Goal: Task Accomplishment & Management: Complete application form

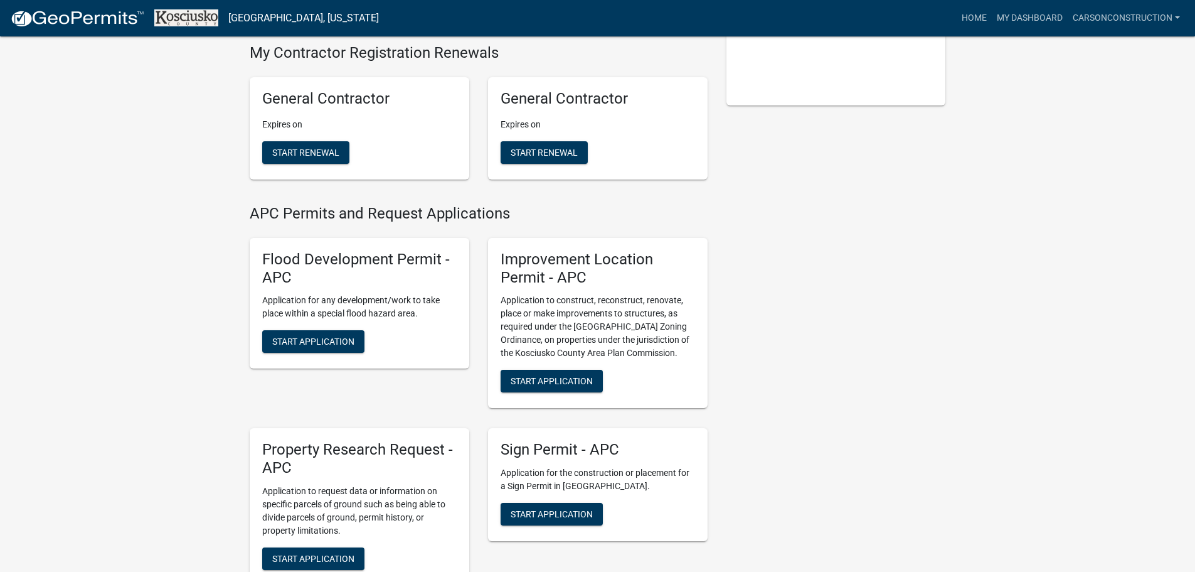
scroll to position [314, 0]
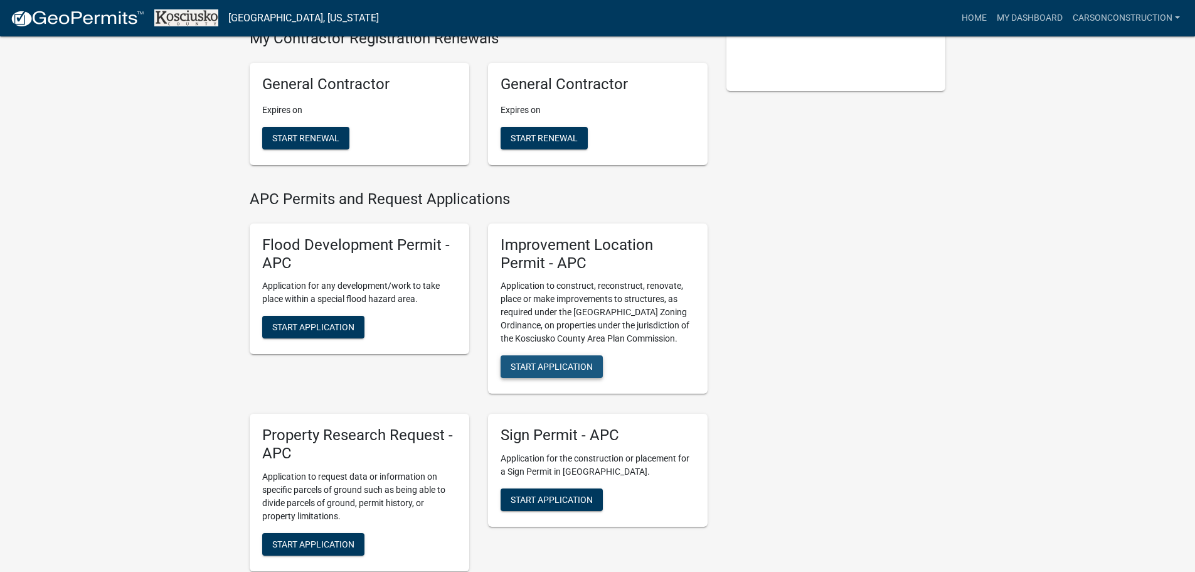
click at [570, 361] on span "Start Application" at bounding box center [552, 366] width 82 height 10
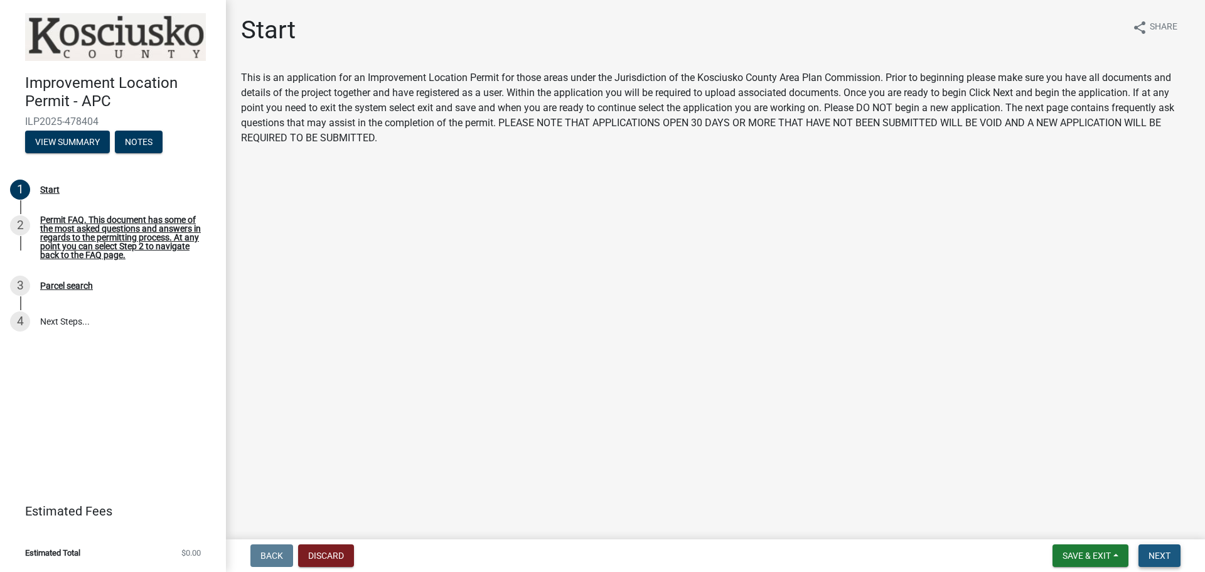
click at [1152, 553] on span "Next" at bounding box center [1159, 555] width 22 height 10
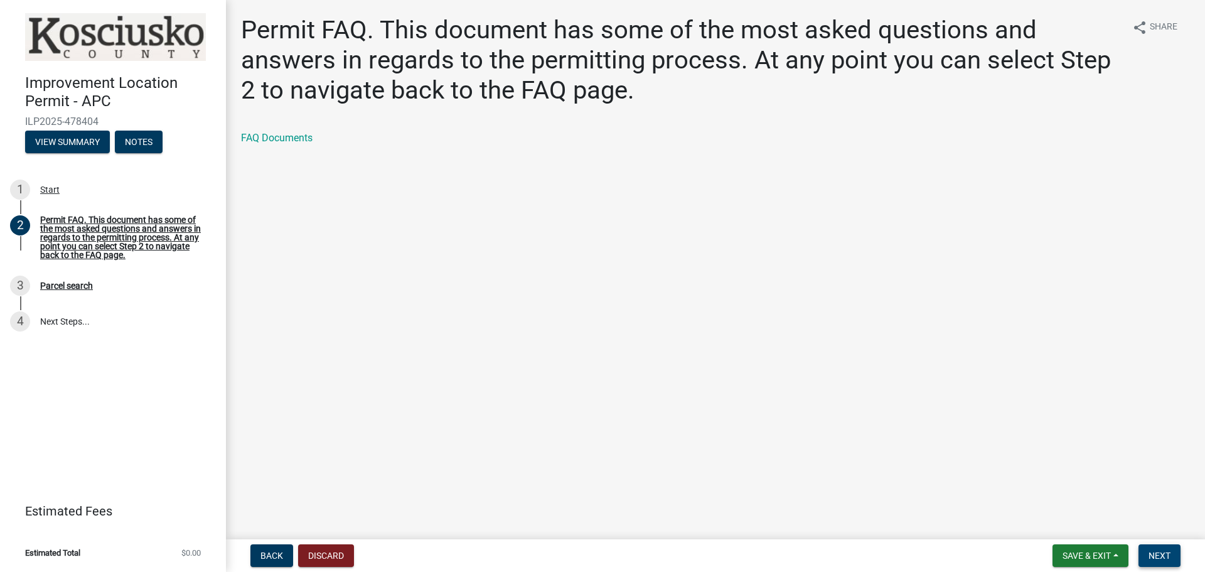
click at [1162, 553] on span "Next" at bounding box center [1159, 555] width 22 height 10
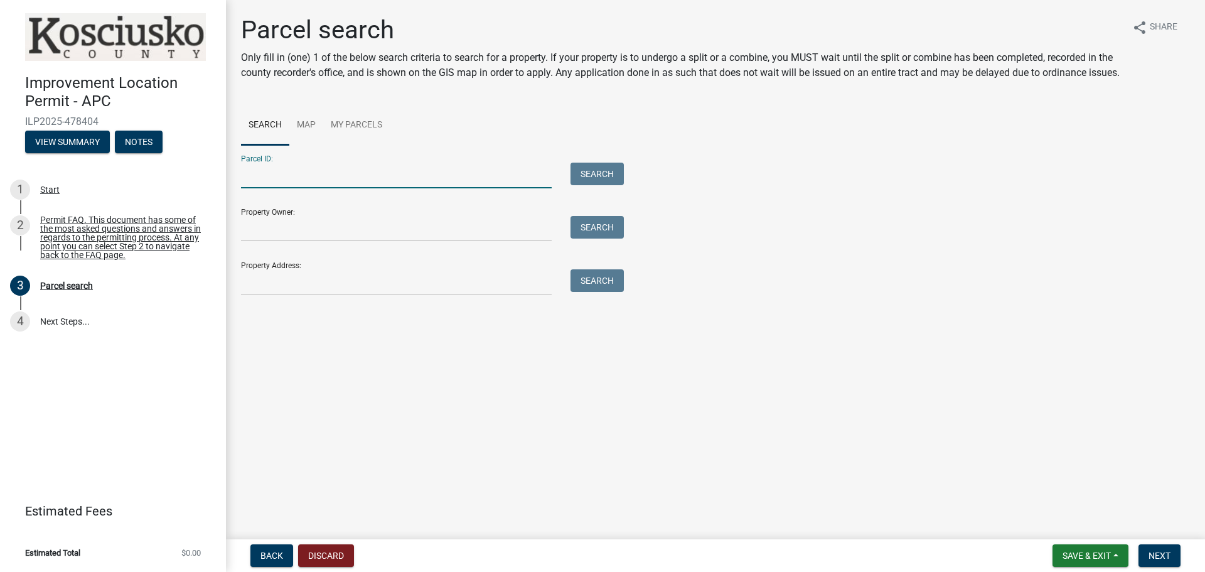
click at [396, 188] on input "Parcel ID:" at bounding box center [396, 175] width 311 height 26
type input "[PHONE_NUMBER]"
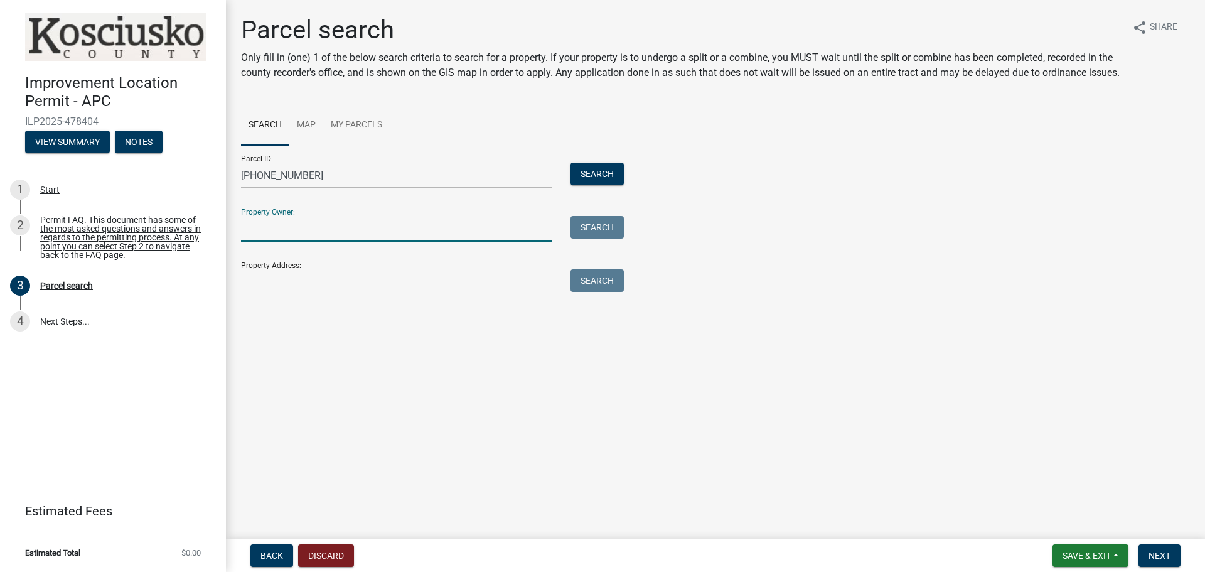
click at [334, 242] on input "Property Owner:" at bounding box center [396, 229] width 311 height 26
type input "[PERSON_NAME] [PERSON_NAME]"
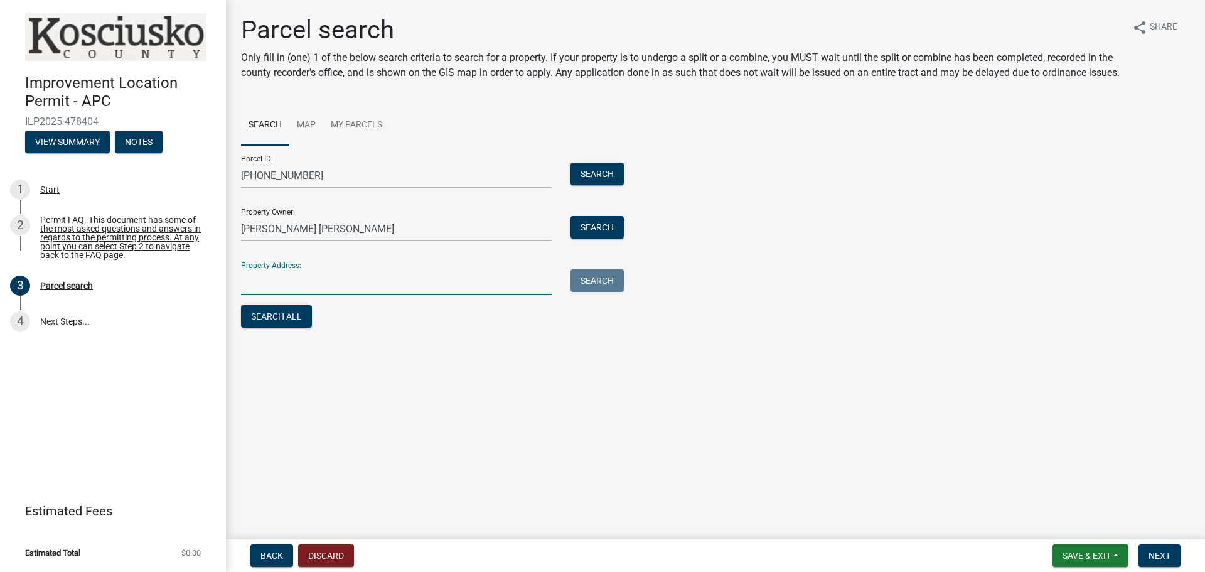
click at [336, 295] on input "Property Address:" at bounding box center [396, 282] width 311 height 26
click at [329, 295] on input "[STREET_ADDRESS]," at bounding box center [396, 282] width 311 height 26
click at [326, 293] on input "[STREET_ADDRESS]," at bounding box center [396, 282] width 311 height 26
click at [351, 295] on input "[STREET_ADDRESS]," at bounding box center [396, 282] width 311 height 26
type input "[STREET_ADDRESS]"
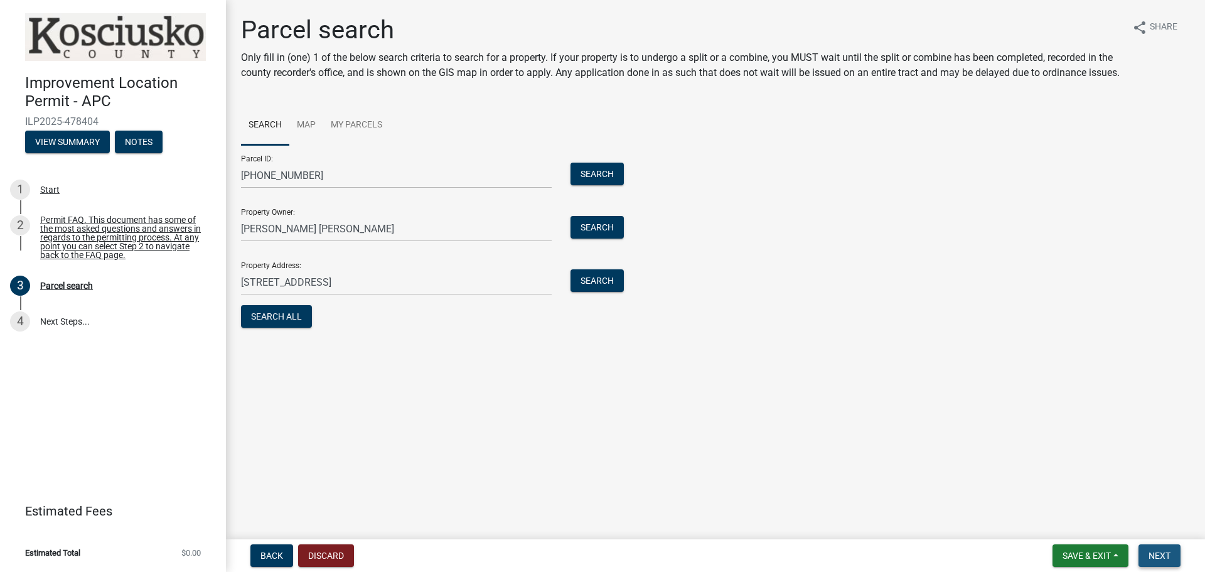
click at [1164, 549] on button "Next" at bounding box center [1159, 555] width 42 height 23
click at [1164, 550] on span "Next" at bounding box center [1159, 555] width 22 height 10
click at [287, 327] on button "Search All" at bounding box center [276, 316] width 71 height 23
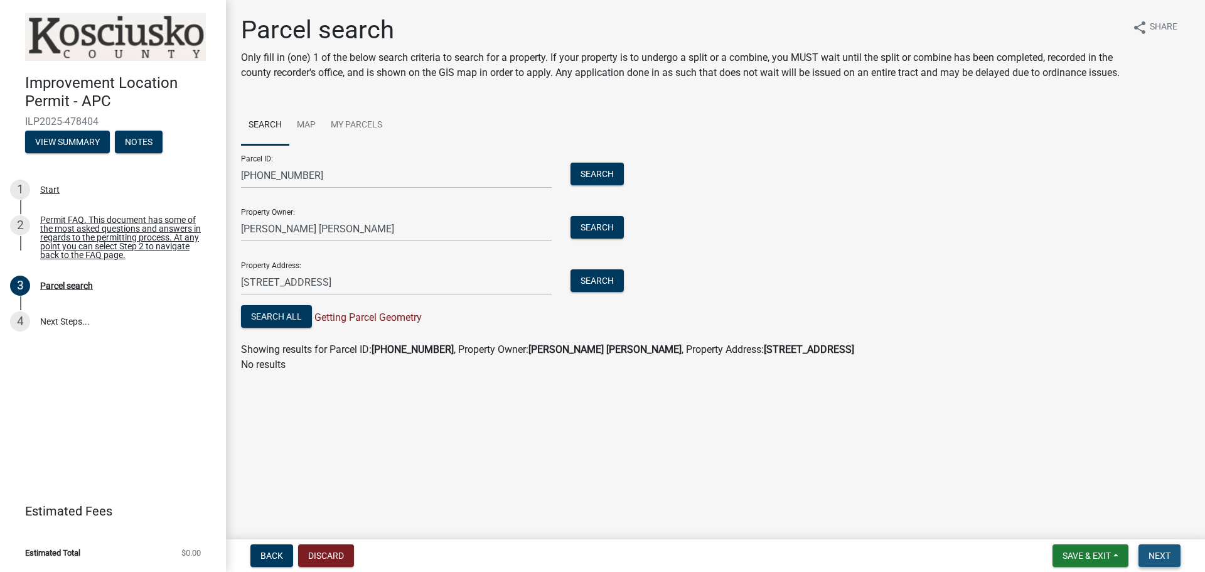
click at [1161, 550] on span "Next" at bounding box center [1159, 555] width 22 height 10
click at [305, 137] on link "Map" at bounding box center [306, 125] width 34 height 40
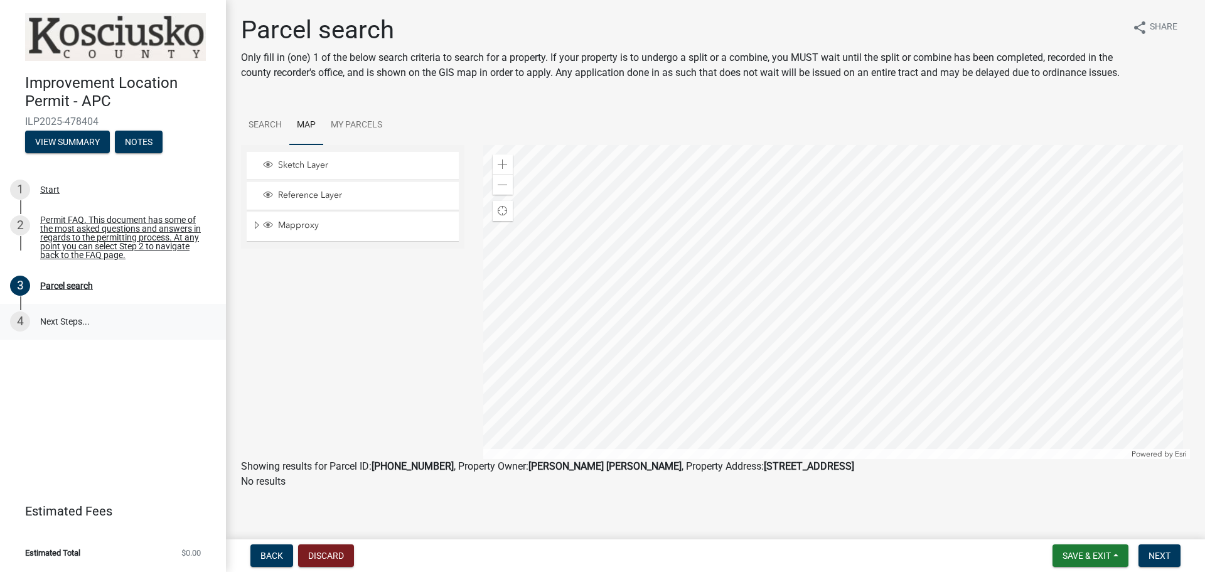
click at [63, 315] on link "4 Next Steps..." at bounding box center [113, 322] width 226 height 36
click at [370, 133] on link "My Parcels" at bounding box center [356, 125] width 67 height 40
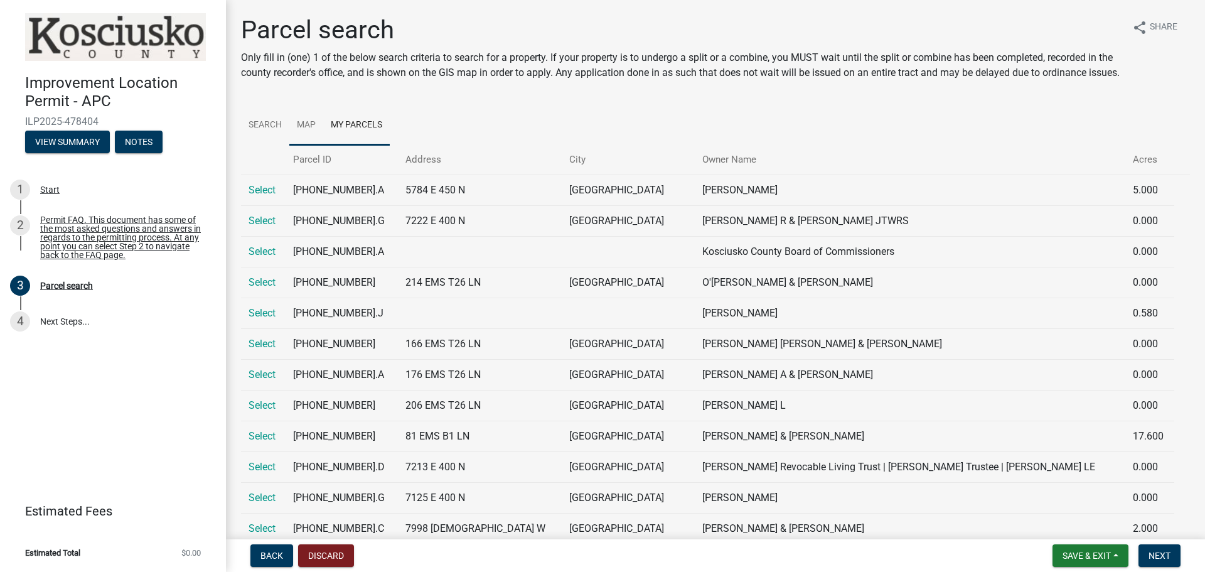
click at [302, 139] on link "Map" at bounding box center [306, 125] width 34 height 40
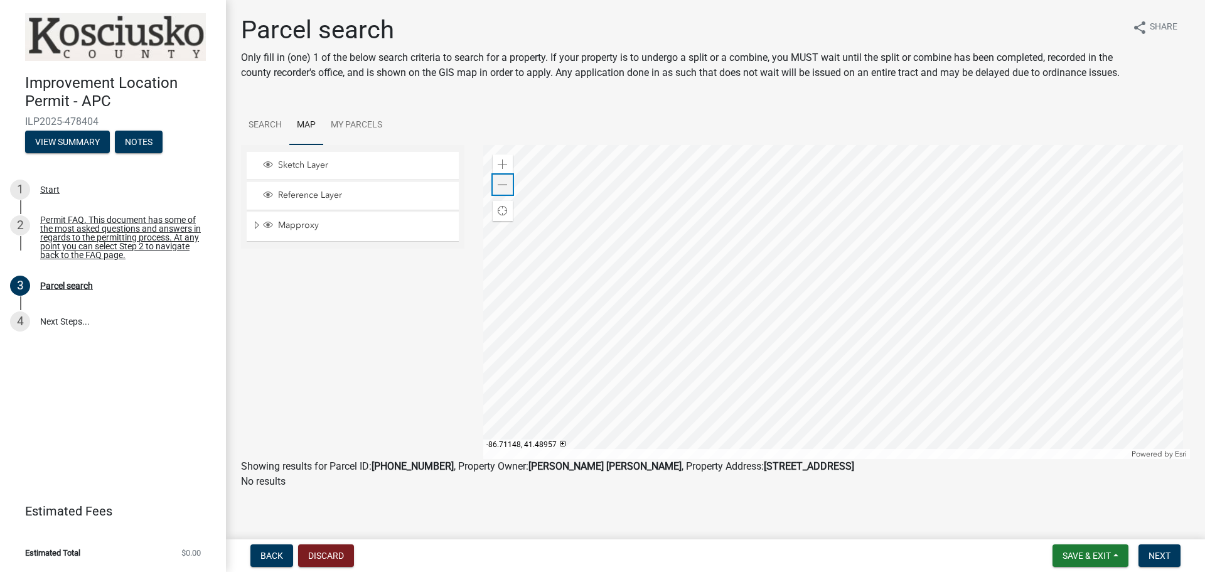
click at [498, 190] on span at bounding box center [503, 185] width 10 height 10
click at [498, 169] on span at bounding box center [503, 164] width 10 height 10
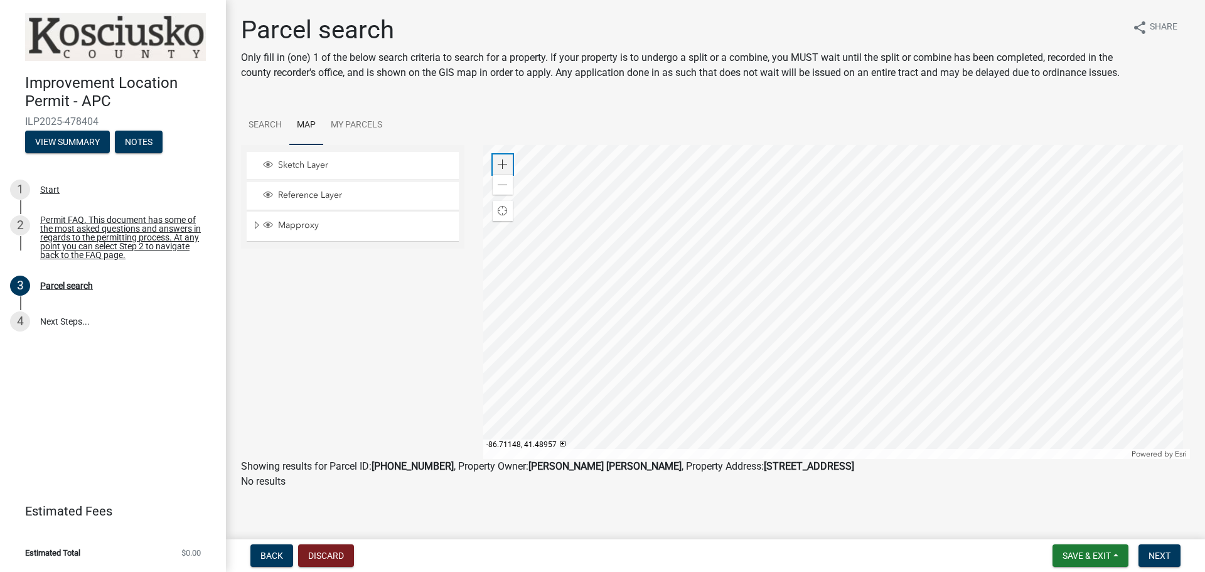
click at [498, 169] on span at bounding box center [503, 164] width 10 height 10
click at [785, 411] on div at bounding box center [836, 302] width 707 height 314
click at [755, 444] on div at bounding box center [836, 302] width 707 height 314
click at [774, 370] on div at bounding box center [836, 302] width 707 height 314
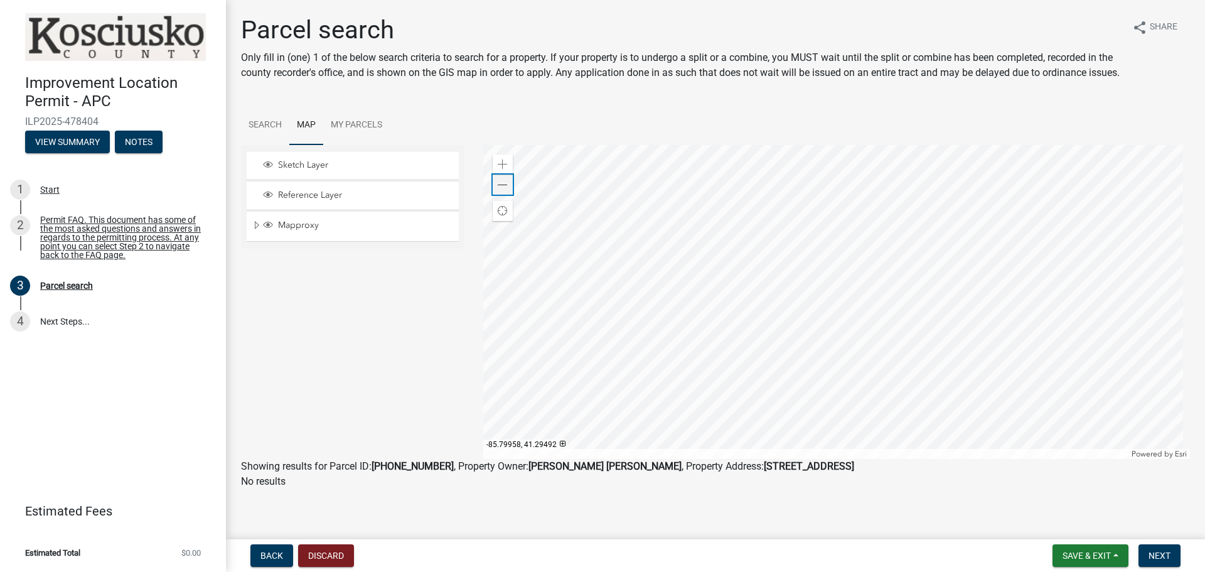
click at [498, 190] on span at bounding box center [503, 185] width 10 height 10
click at [702, 258] on div at bounding box center [836, 302] width 707 height 314
click at [709, 285] on div at bounding box center [836, 302] width 707 height 314
click at [730, 285] on div at bounding box center [836, 302] width 707 height 314
click at [498, 169] on span at bounding box center [503, 164] width 10 height 10
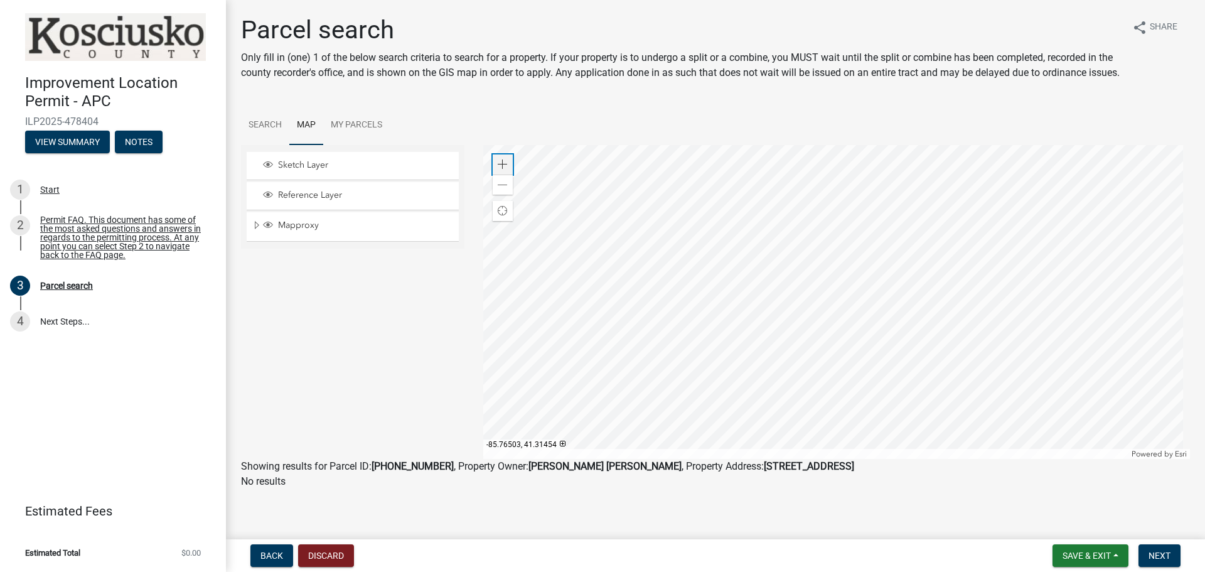
click at [498, 169] on span at bounding box center [503, 164] width 10 height 10
click at [816, 449] on div at bounding box center [836, 302] width 707 height 314
click at [747, 387] on div at bounding box center [836, 302] width 707 height 314
click at [498, 169] on span at bounding box center [503, 164] width 10 height 10
click at [693, 370] on div at bounding box center [836, 302] width 707 height 314
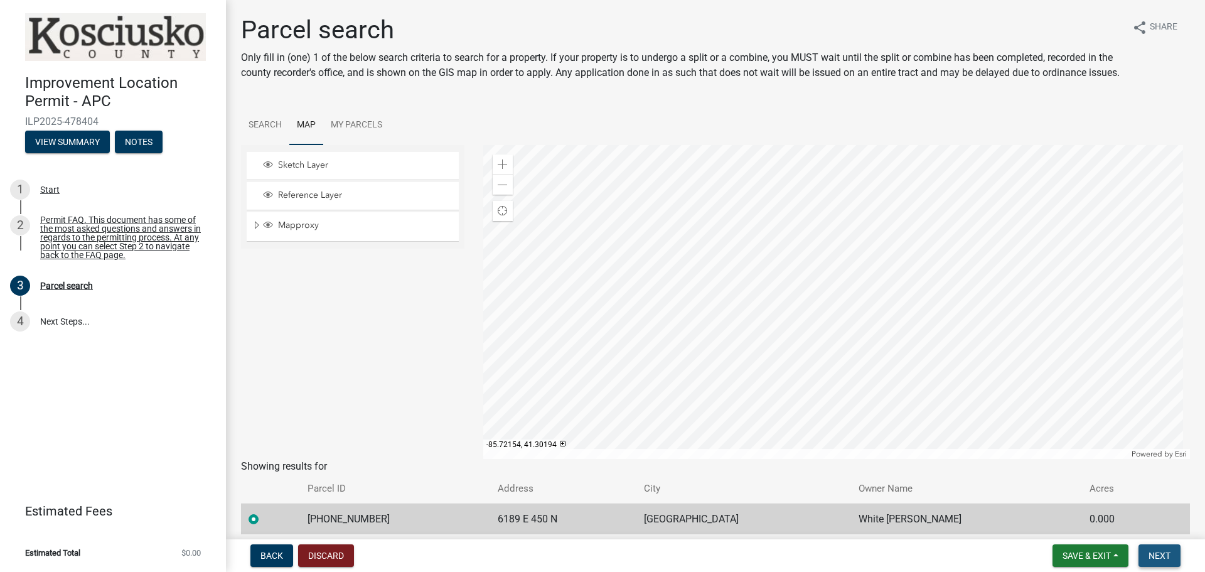
click at [1159, 559] on span "Next" at bounding box center [1159, 555] width 22 height 10
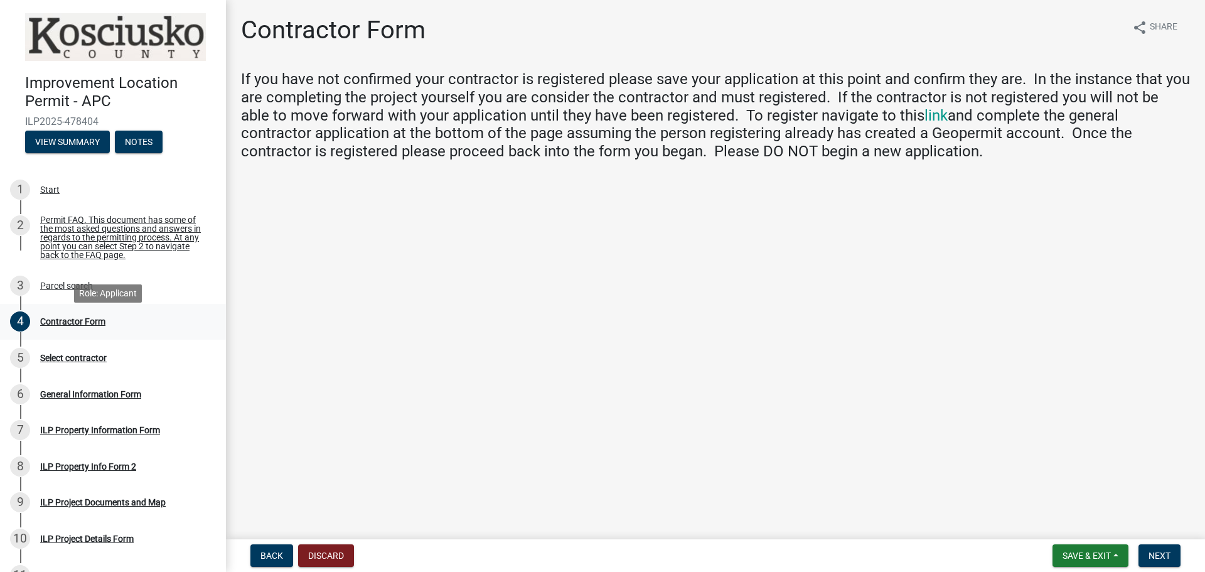
click at [89, 324] on div "Contractor Form" at bounding box center [72, 321] width 65 height 9
click at [1166, 553] on span "Next" at bounding box center [1159, 555] width 22 height 10
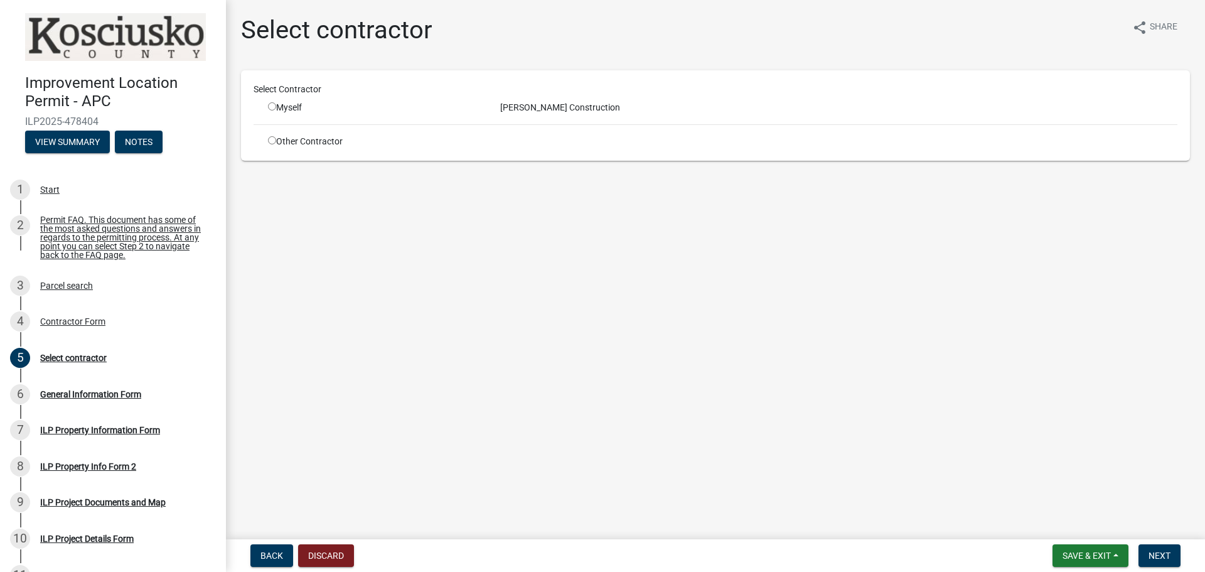
click at [550, 106] on div "[PERSON_NAME] Construction" at bounding box center [839, 107] width 696 height 13
click at [550, 105] on div "[PERSON_NAME] Construction" at bounding box center [839, 107] width 696 height 13
click at [274, 107] on input "radio" at bounding box center [272, 106] width 8 height 8
radio input "true"
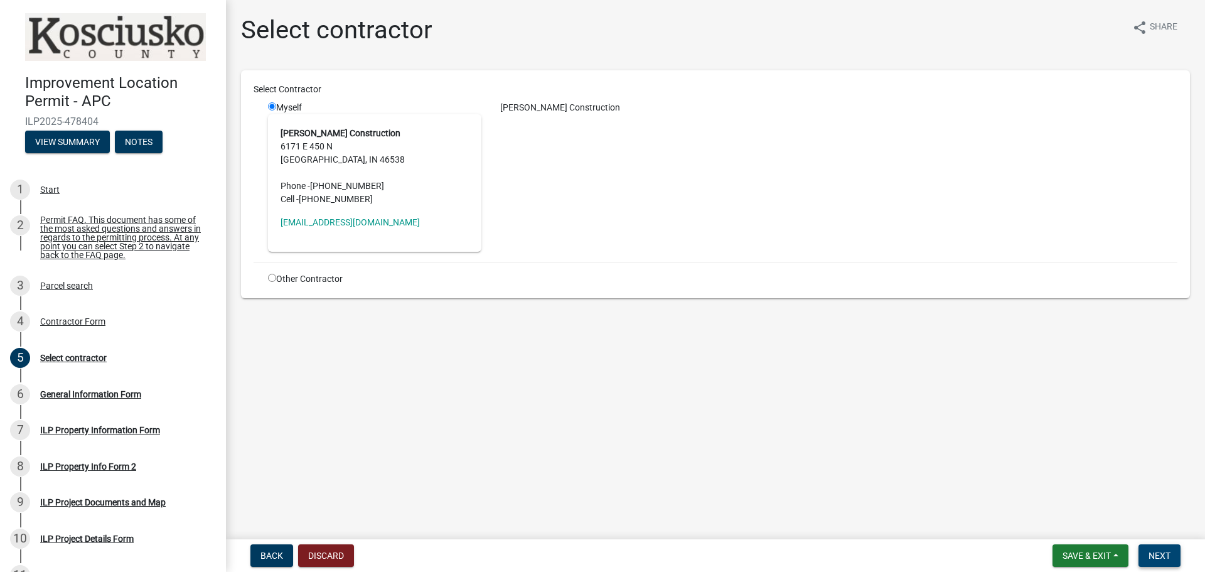
click at [1153, 559] on span "Next" at bounding box center [1159, 555] width 22 height 10
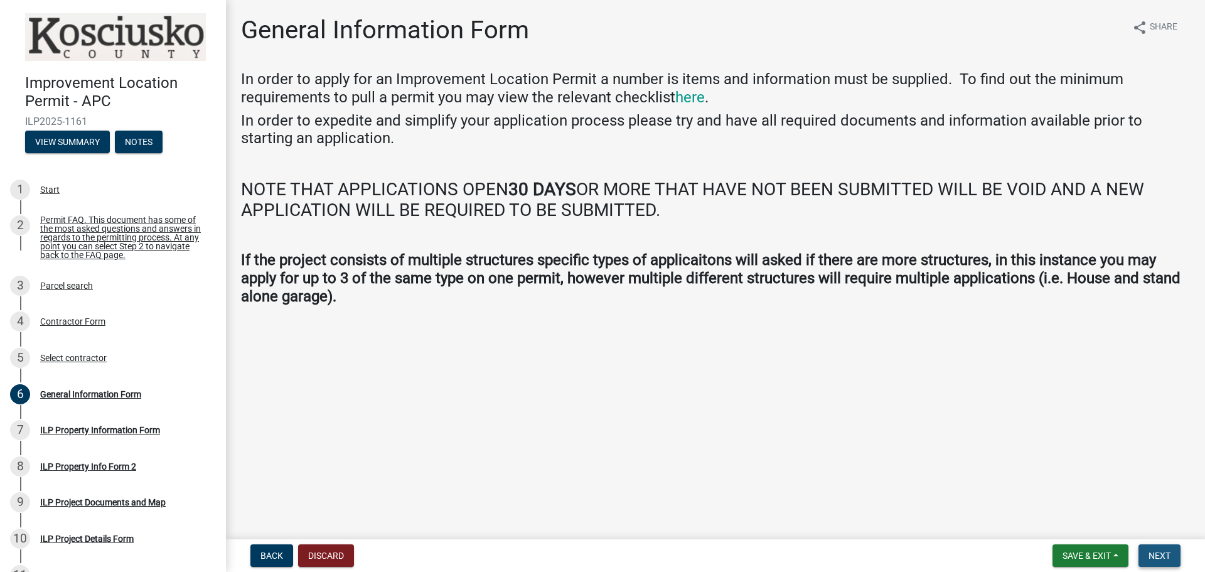
click at [1162, 553] on span "Next" at bounding box center [1159, 555] width 22 height 10
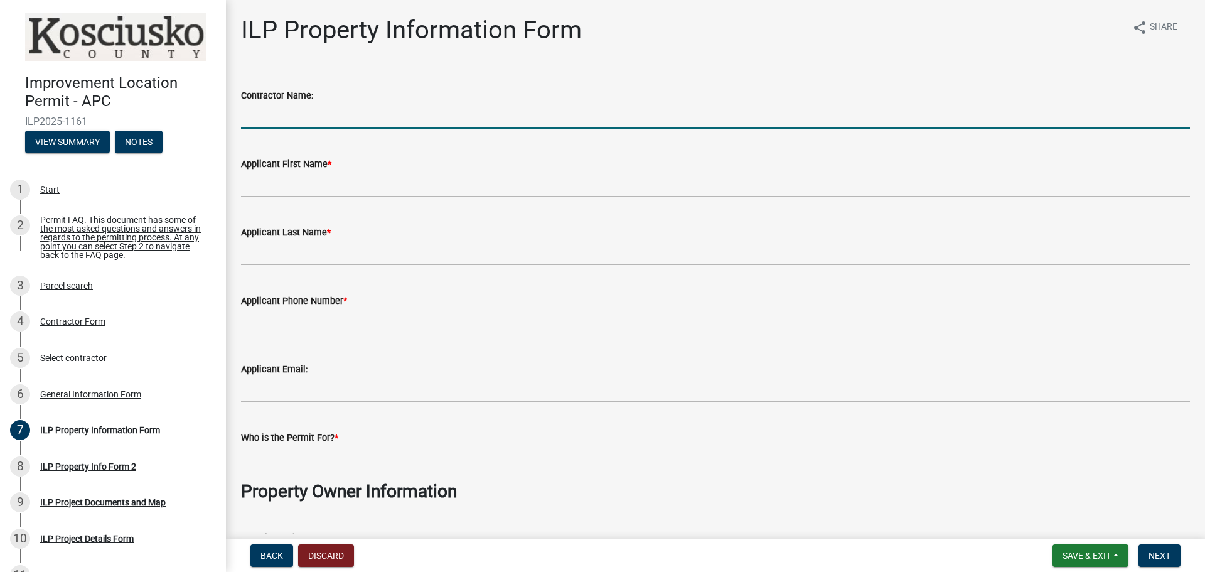
drag, startPoint x: 316, startPoint y: 115, endPoint x: 313, endPoint y: 129, distance: 14.0
click at [313, 129] on wm-data-entity-input "Contractor Name:" at bounding box center [715, 104] width 949 height 68
type input "[PERSON_NAME][DEMOGRAPHIC_DATA]"
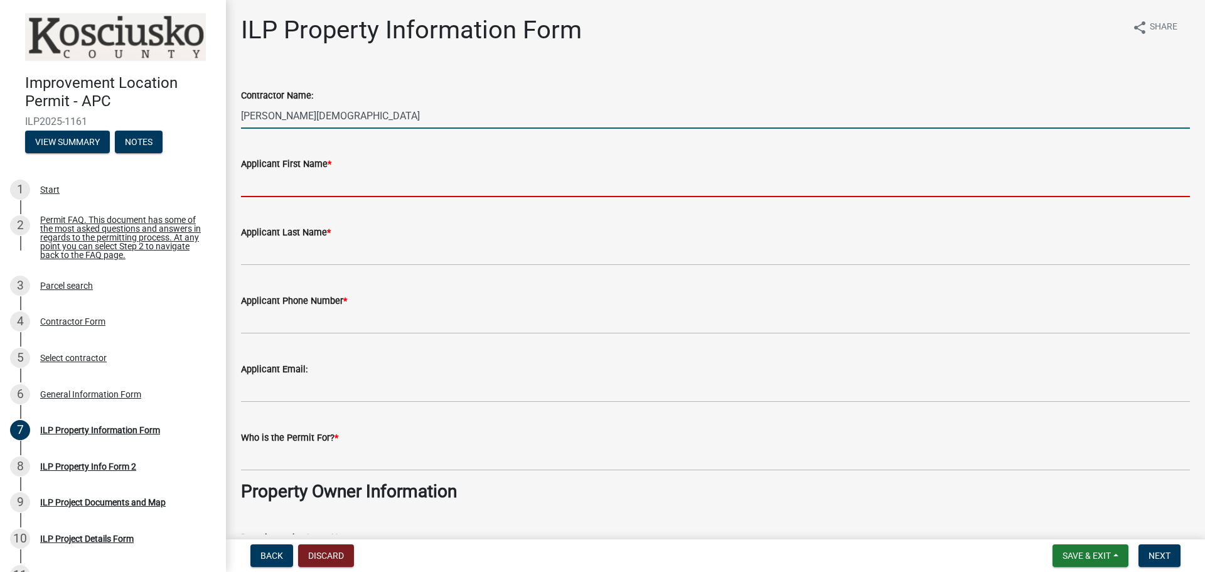
click at [341, 179] on input "Applicant First Name *" at bounding box center [715, 184] width 949 height 26
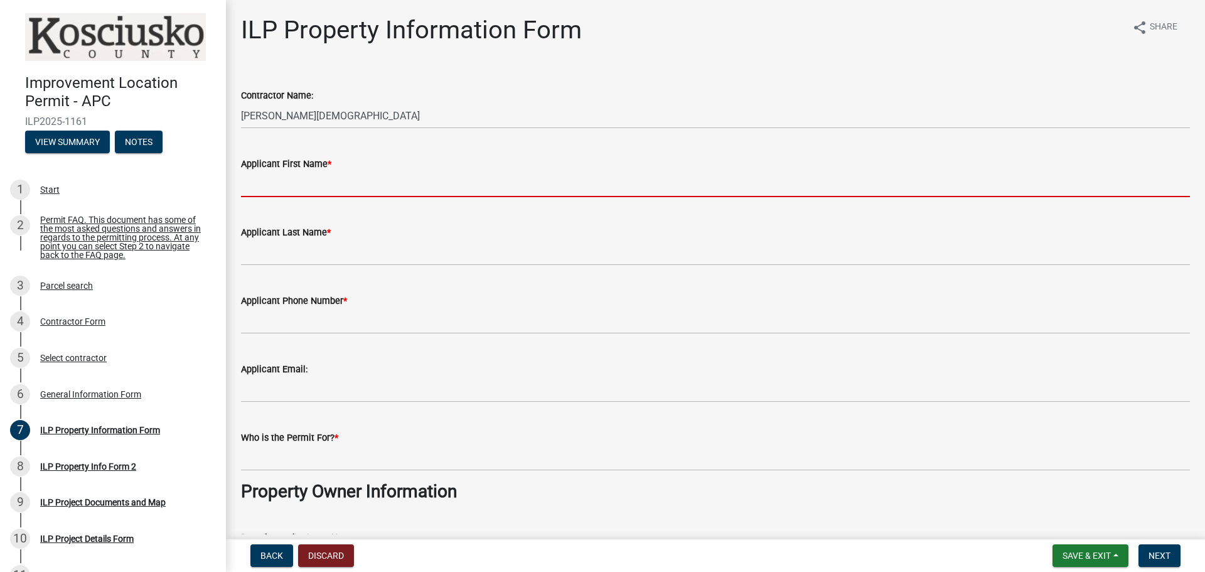
type input "[PERSON_NAME]"
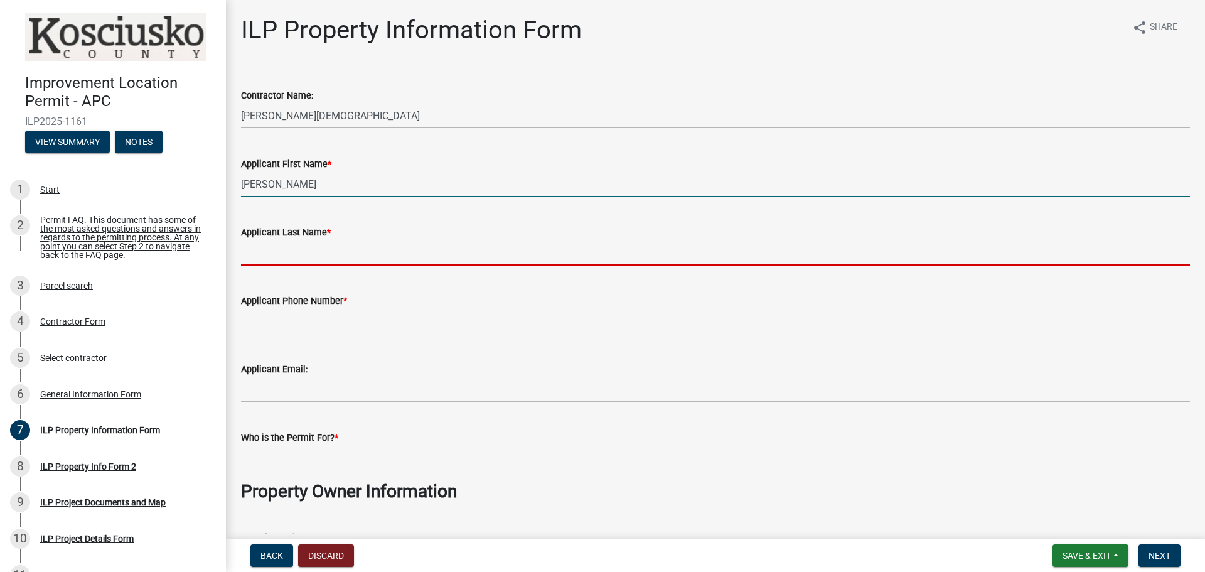
type input "[PERSON_NAME]"
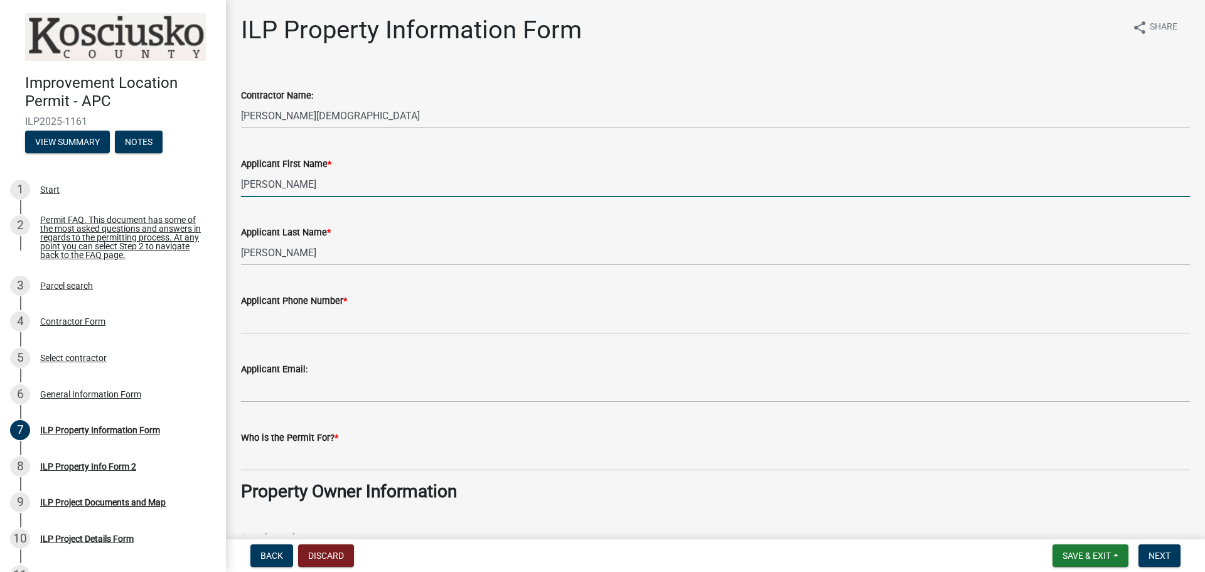
type input "5745271652"
type input "[EMAIL_ADDRESS][DOMAIN_NAME]"
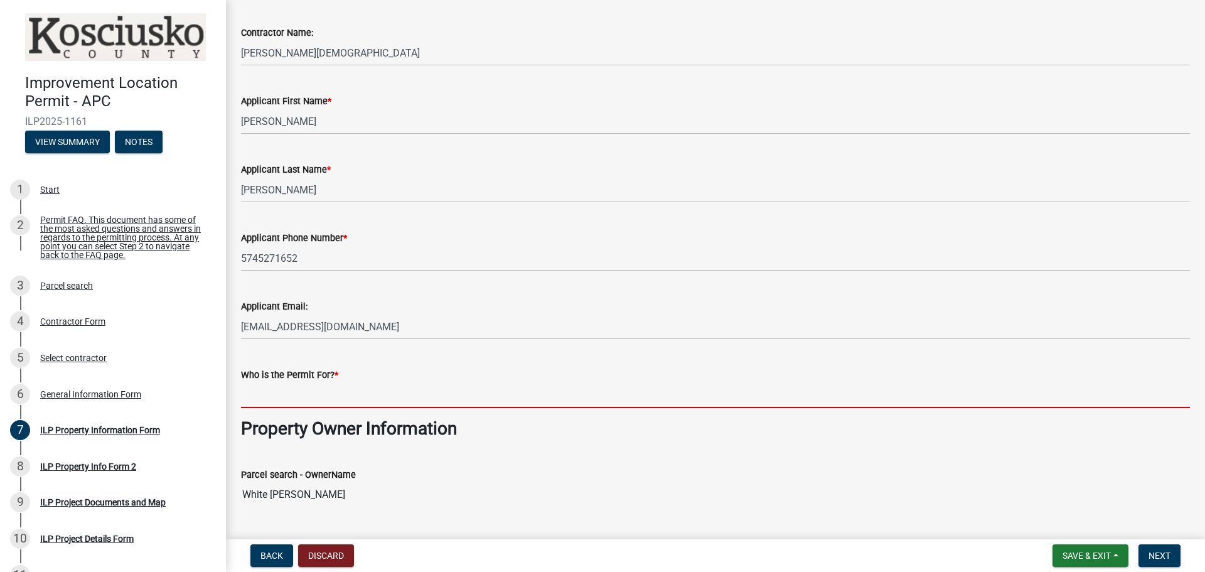
click at [358, 399] on input "Who is the Permit For? *" at bounding box center [715, 395] width 949 height 26
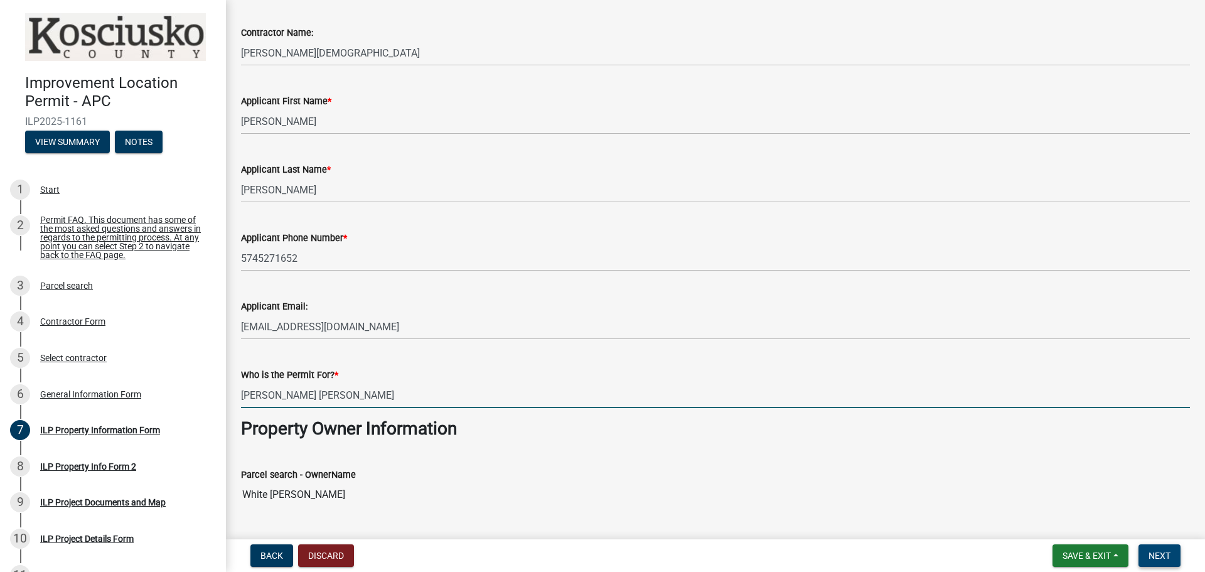
type input "[PERSON_NAME] [PERSON_NAME]"
click at [1162, 555] on span "Next" at bounding box center [1159, 555] width 22 height 10
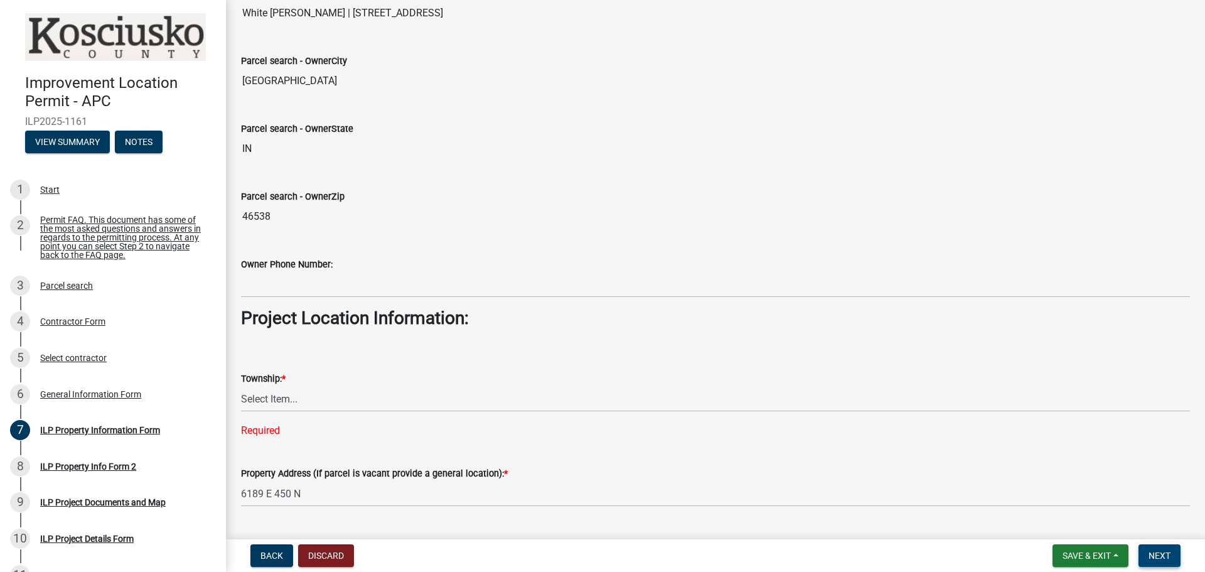
scroll to position [627, 0]
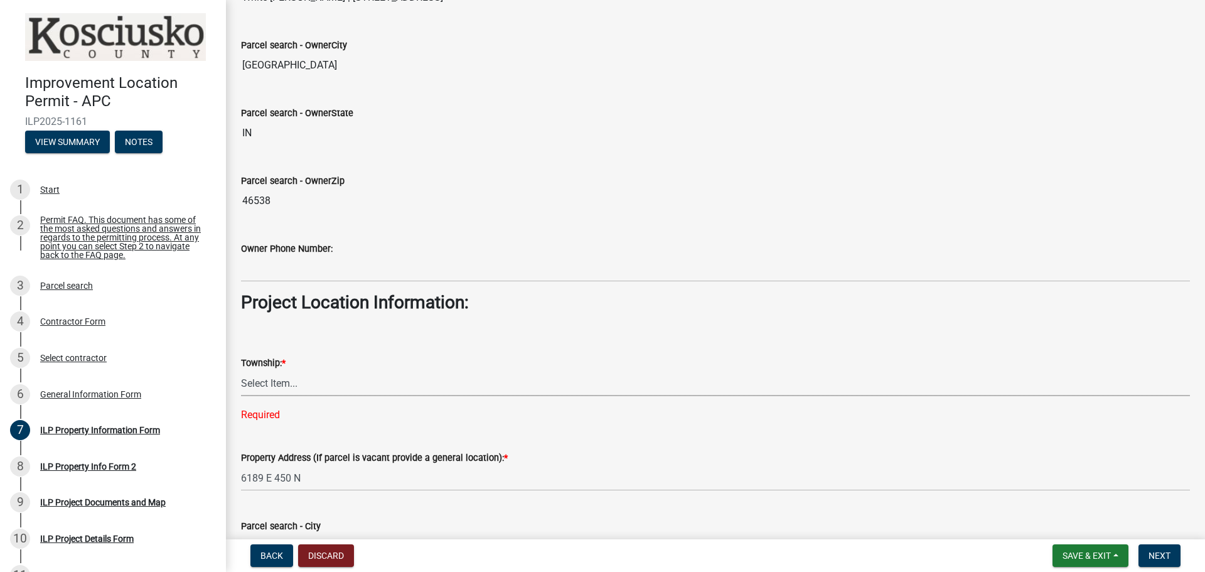
click at [330, 390] on select "Select Item... [PERSON_NAME] - Elkhart Co Clay Etna [GEOGRAPHIC_DATA][PERSON_NA…" at bounding box center [715, 383] width 949 height 26
click at [241, 370] on select "Select Item... [PERSON_NAME] - Elkhart Co Clay Etna [GEOGRAPHIC_DATA][PERSON_NA…" at bounding box center [715, 383] width 949 height 26
select select "8aeb2c27-db4f-4f65-83dd-c512a3678cb2"
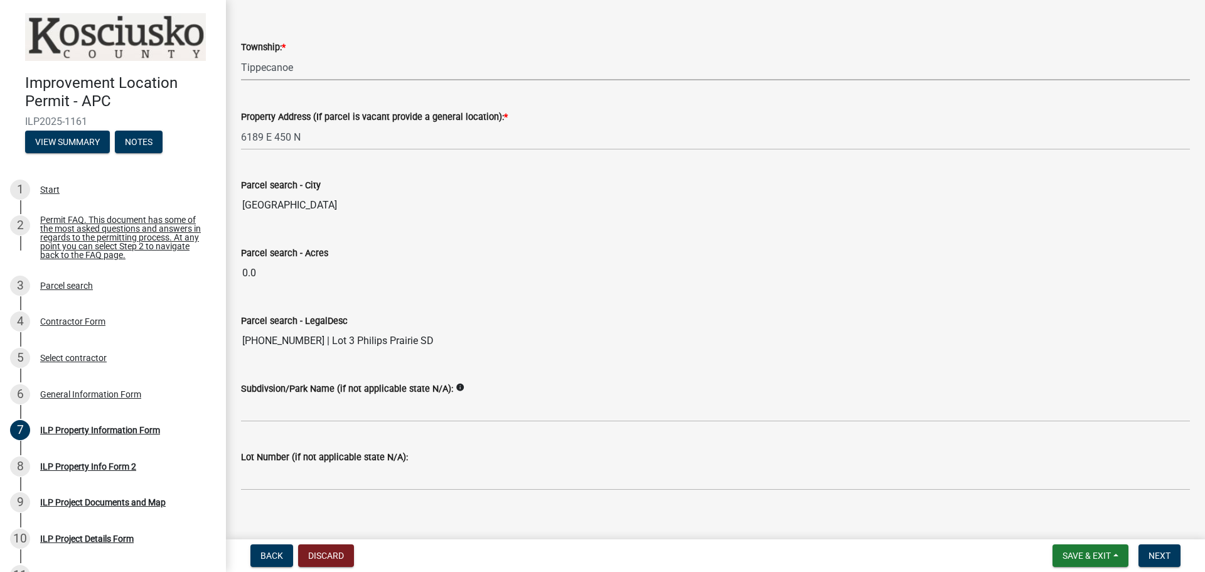
scroll to position [958, 0]
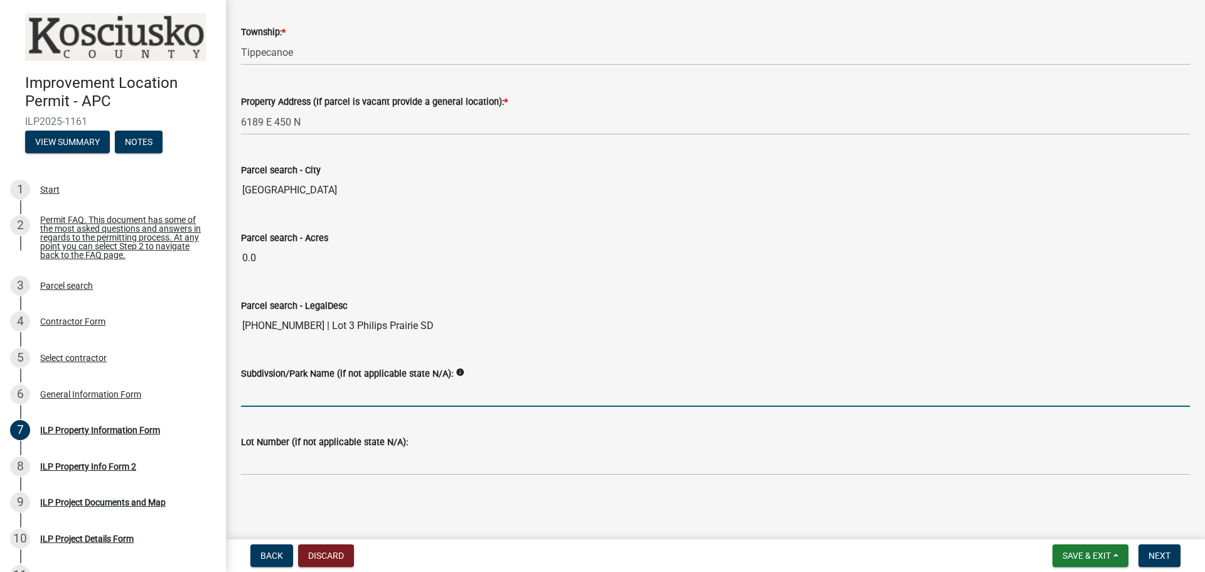
click at [347, 395] on input "Subdivsion/Park Name (if not applicable state N/A):" at bounding box center [715, 394] width 949 height 26
click at [683, 347] on wm-data-entity-input "Parcel search - LegalDesc [PHONE_NUMBER] | Lot 3 [GEOGRAPHIC_DATA]" at bounding box center [715, 314] width 949 height 68
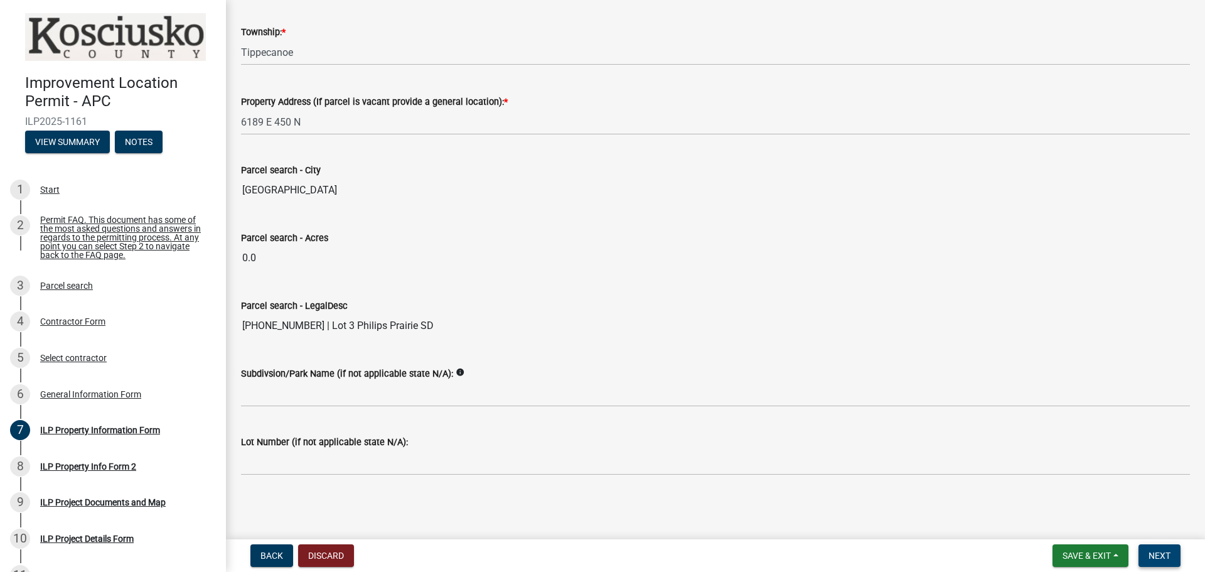
click at [1164, 550] on span "Next" at bounding box center [1159, 555] width 22 height 10
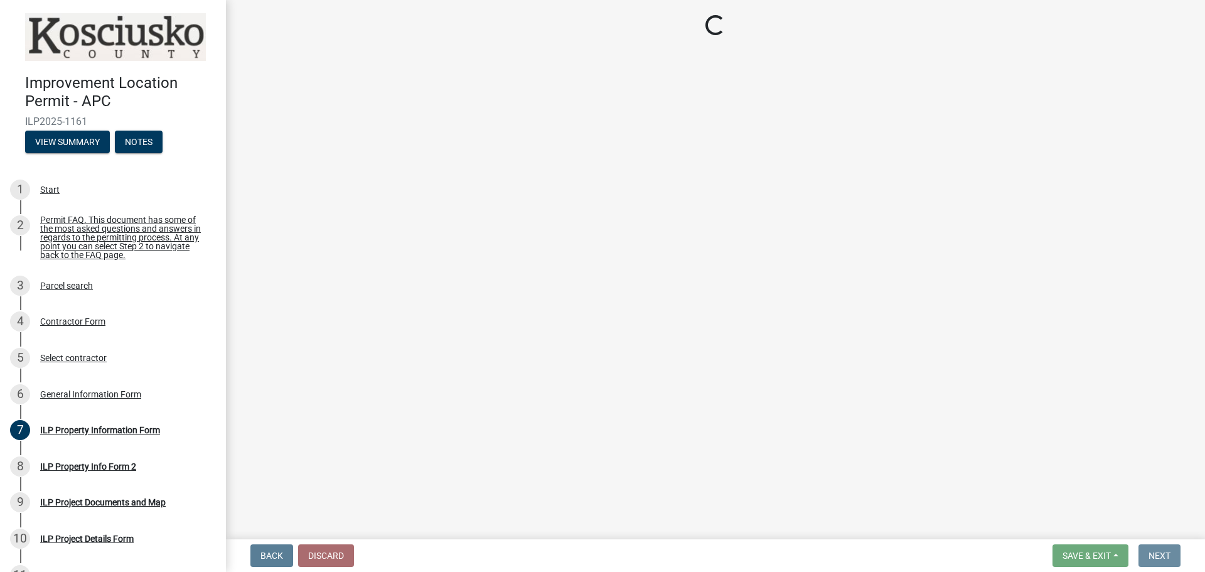
scroll to position [0, 0]
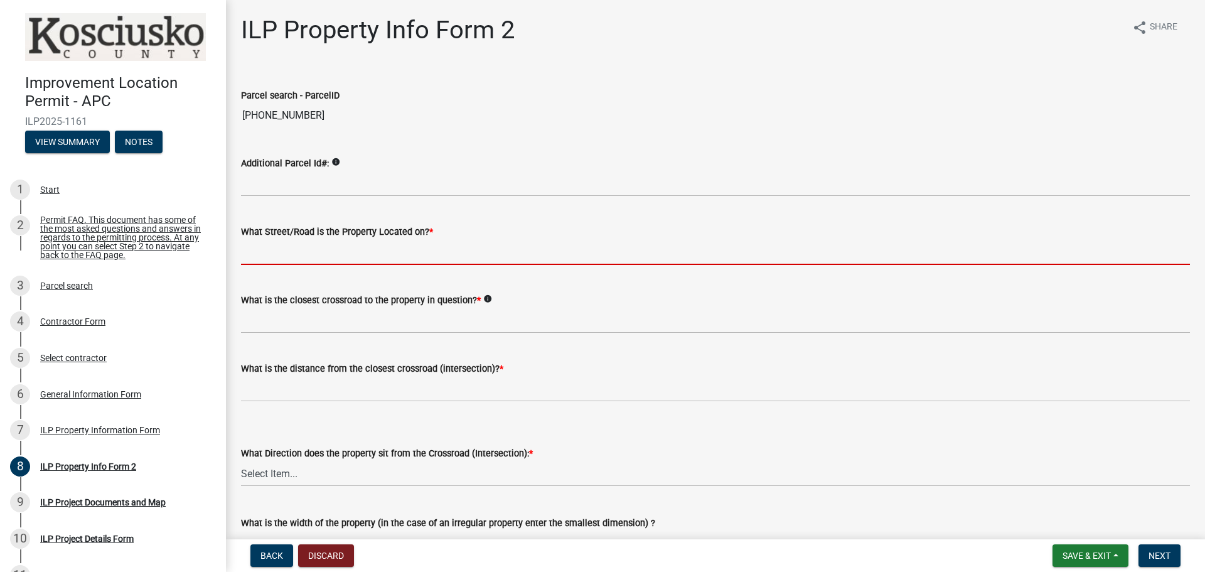
click at [423, 250] on input "What Street/Road is the Property Located on? *" at bounding box center [715, 252] width 949 height 26
type input "450 north"
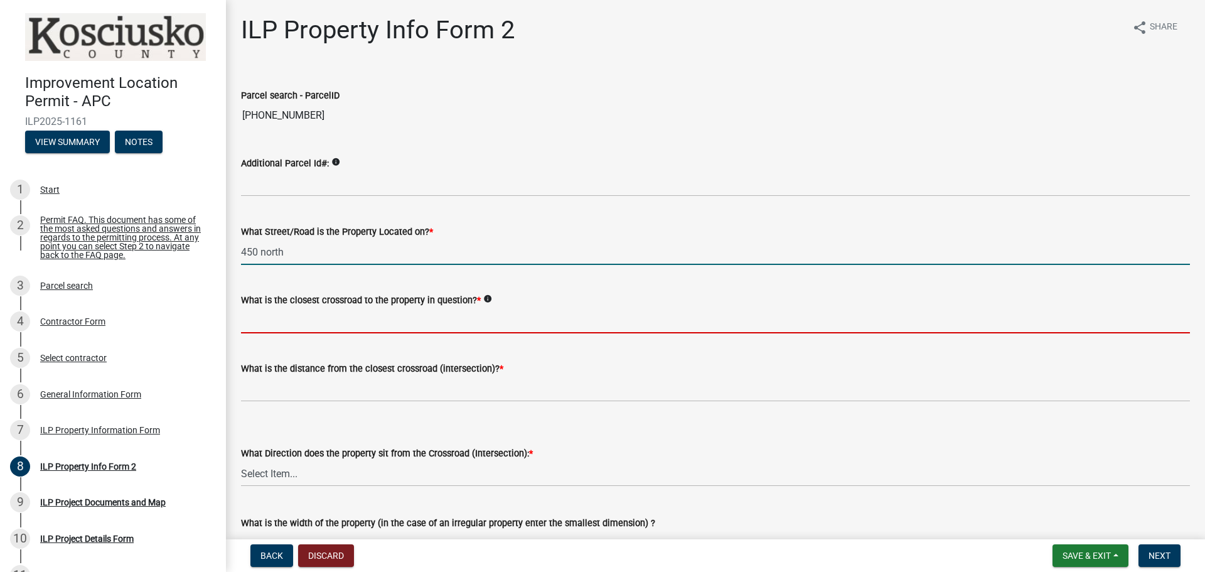
click at [345, 323] on input "What is the closest crossroad to the property in question? *" at bounding box center [715, 320] width 949 height 26
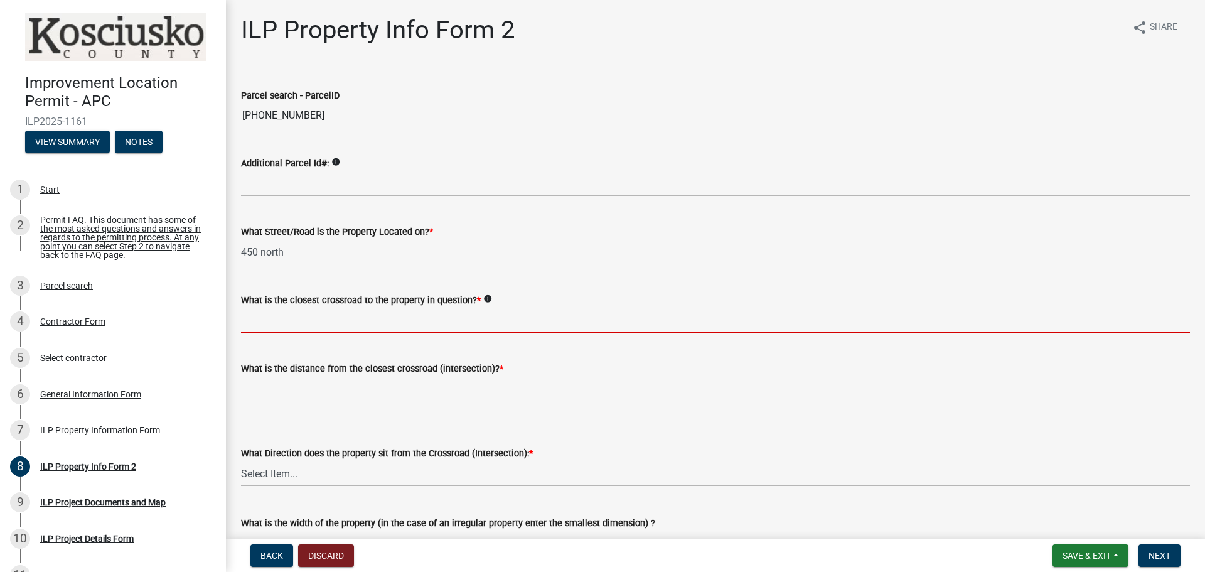
click at [365, 324] on input "What is the closest crossroad to the property in question? *" at bounding box center [715, 320] width 949 height 26
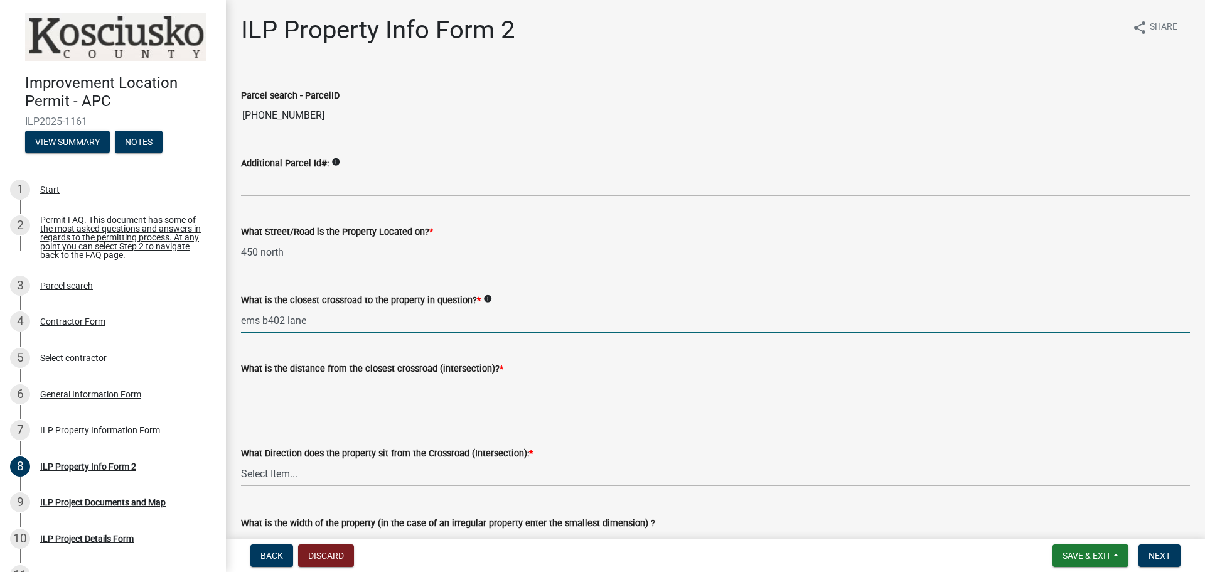
click at [280, 321] on input "ems b402 lane" at bounding box center [715, 320] width 949 height 26
click at [252, 319] on input "ems b42 lane" at bounding box center [715, 320] width 949 height 26
click at [261, 320] on input "ems b42 lane" at bounding box center [715, 320] width 949 height 26
type input "EMS b42 lane"
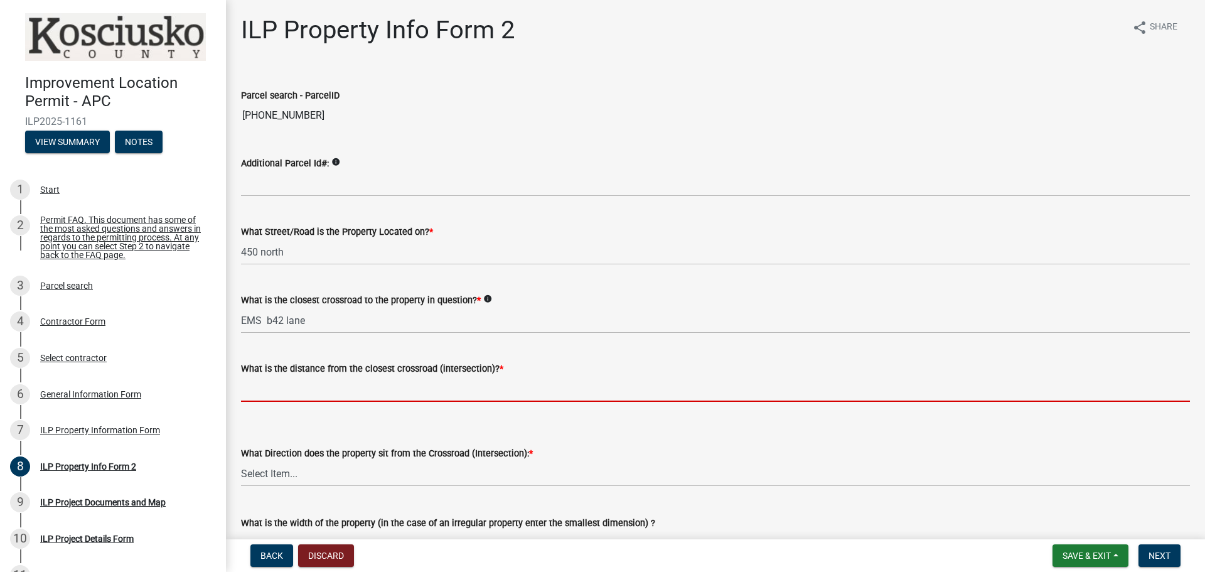
click at [388, 390] on input "text" at bounding box center [715, 389] width 949 height 26
click at [282, 388] on input "text" at bounding box center [715, 389] width 949 height 26
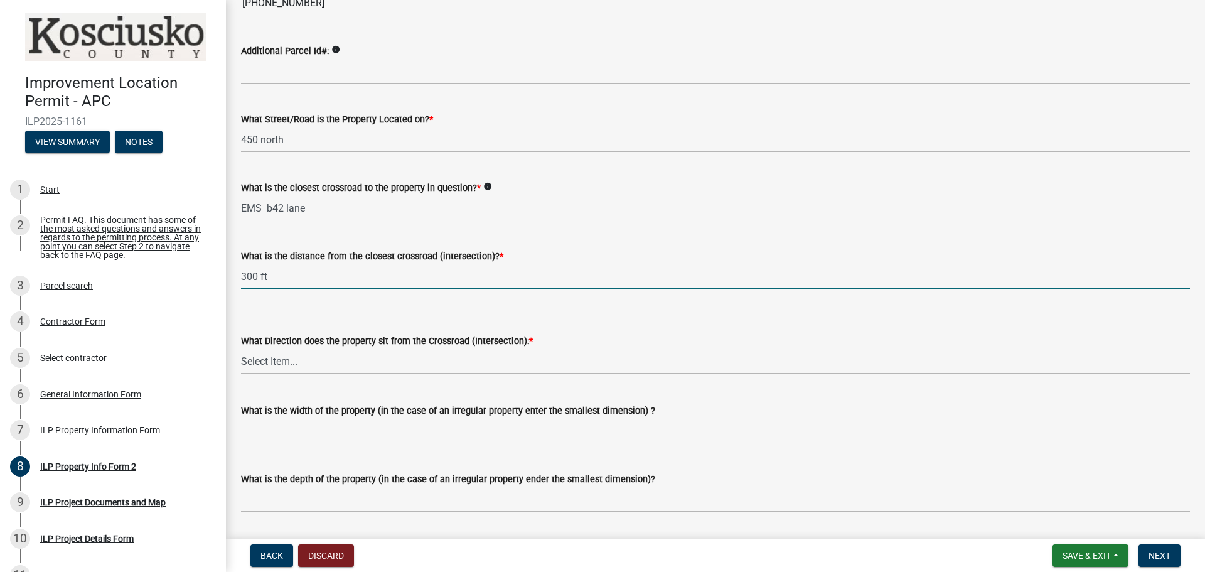
scroll to position [125, 0]
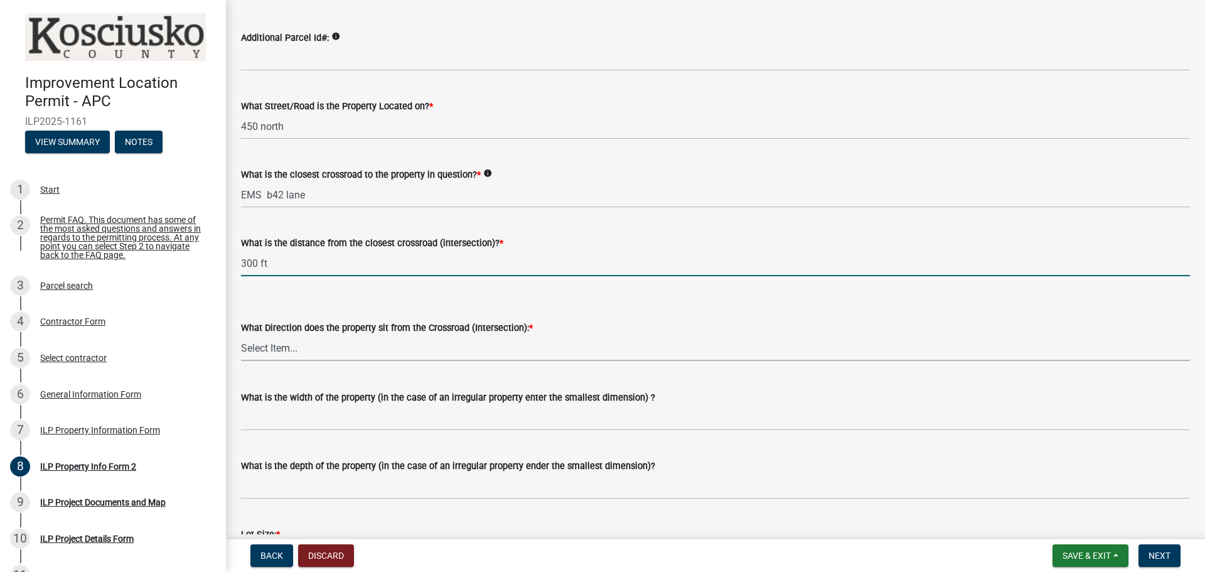
type input "300"
click at [368, 354] on select "Select Item... N NE NW S SE SW E W" at bounding box center [715, 348] width 949 height 26
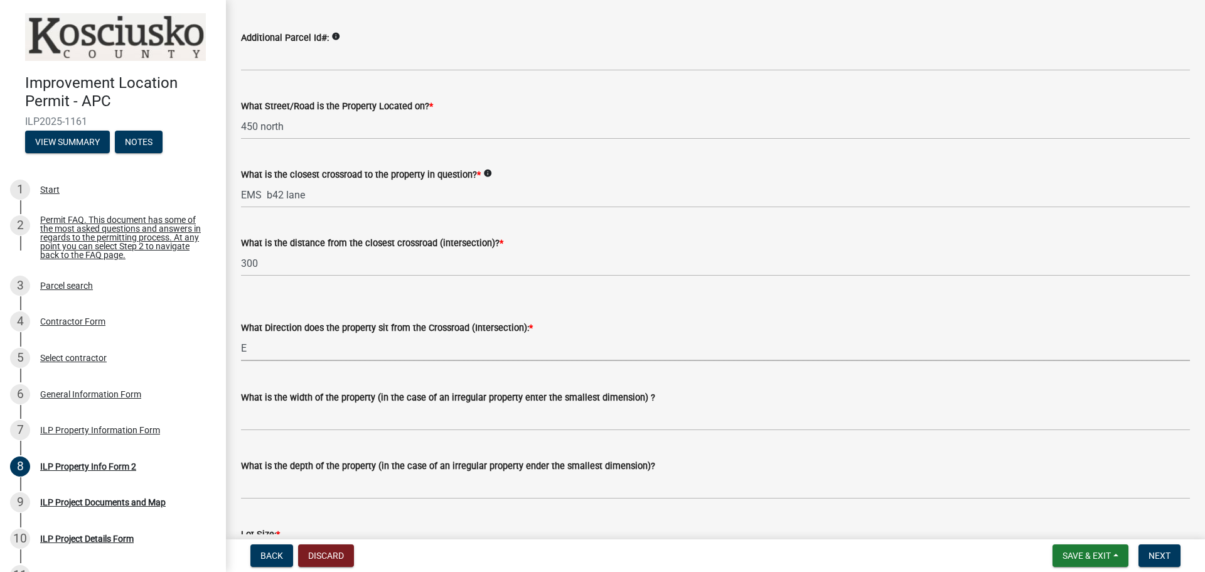
click at [241, 335] on select "Select Item... N NE NW S SE SW E W" at bounding box center [715, 348] width 949 height 26
select select "5d8d9a6f-68f4-4910-b8ad-905844ed2da1"
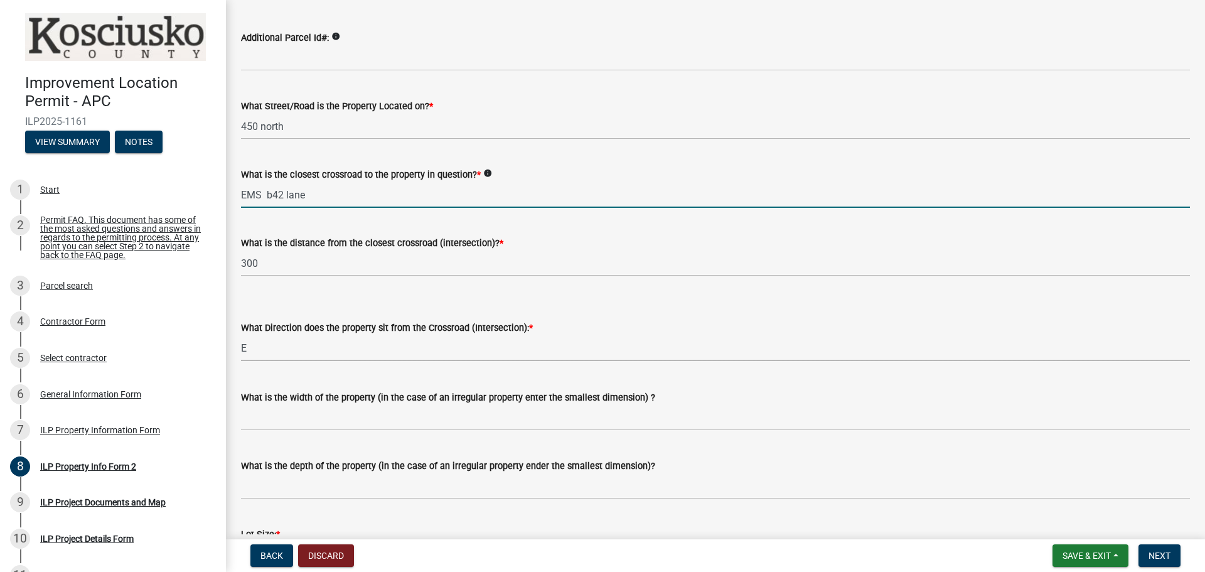
click at [274, 193] on input "EMS b42 lane" at bounding box center [715, 195] width 949 height 26
click at [563, 188] on input "EMS B 42 lane" at bounding box center [715, 195] width 949 height 26
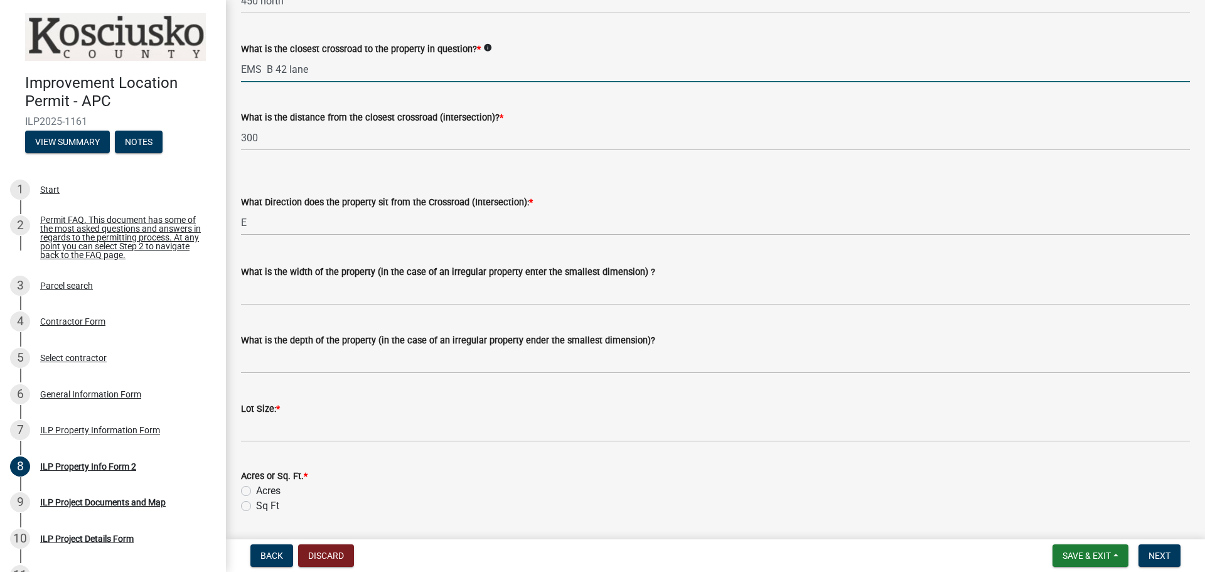
scroll to position [314, 0]
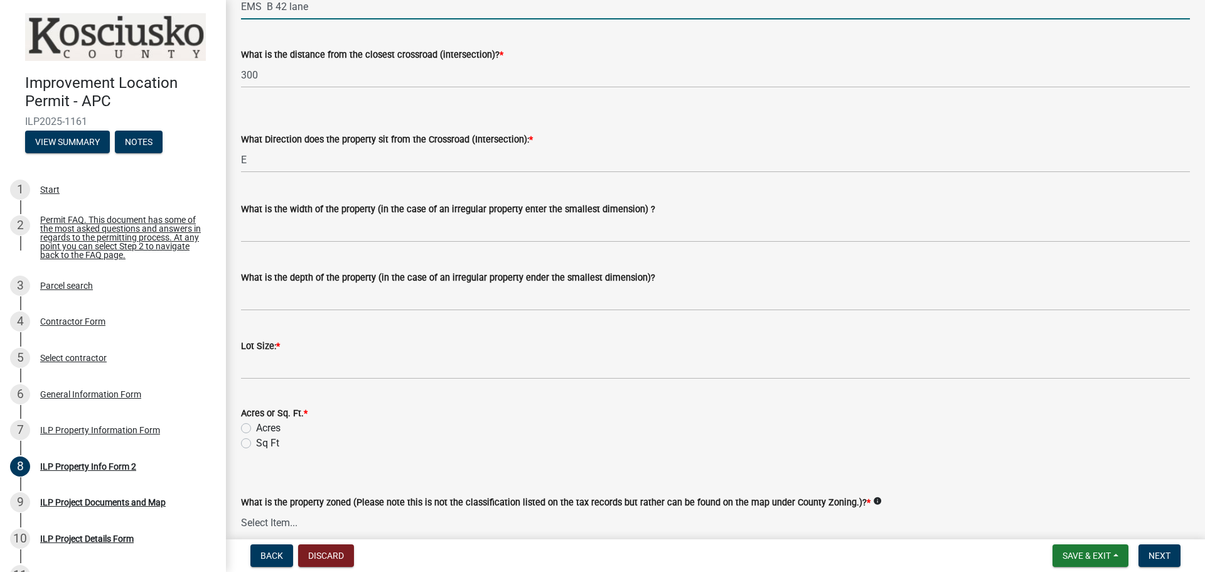
type input "EMS B 42 lane"
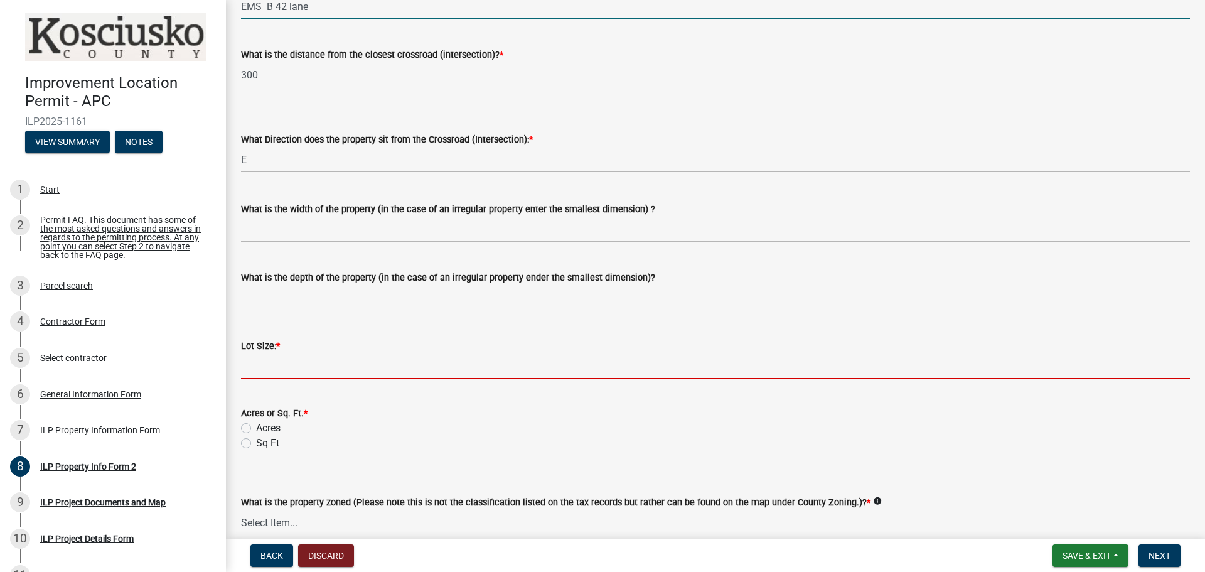
click at [334, 371] on input "text" at bounding box center [715, 366] width 949 height 26
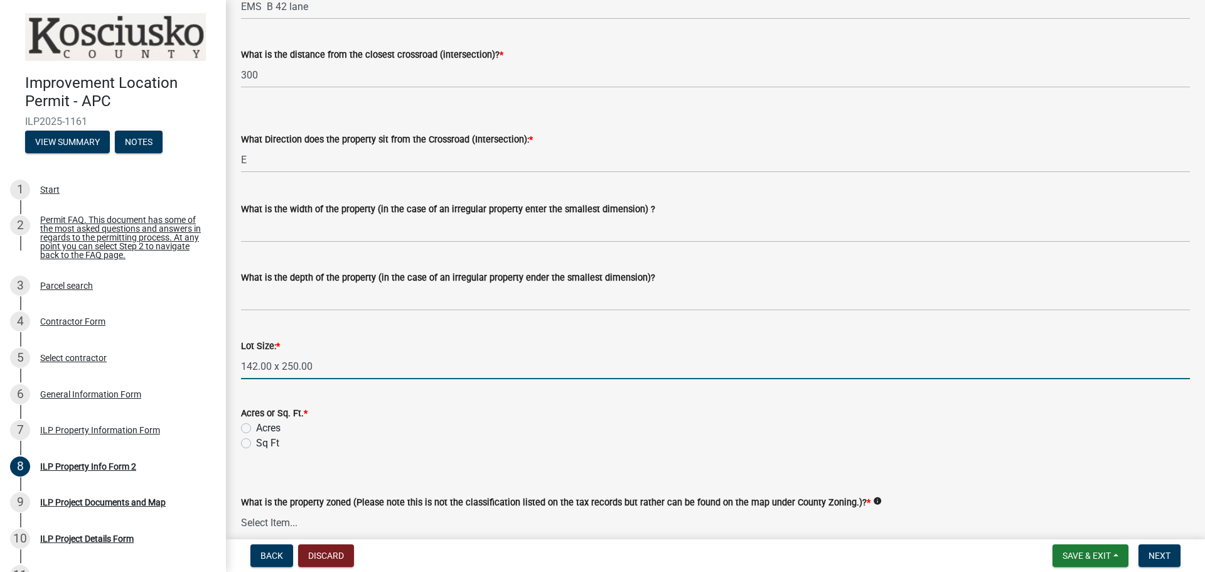
type input "0"
click at [256, 445] on label "Sq Ft" at bounding box center [267, 442] width 23 height 15
click at [256, 444] on input "Sq Ft" at bounding box center [260, 439] width 8 height 8
radio input "true"
click at [275, 370] on input "0" at bounding box center [715, 366] width 949 height 26
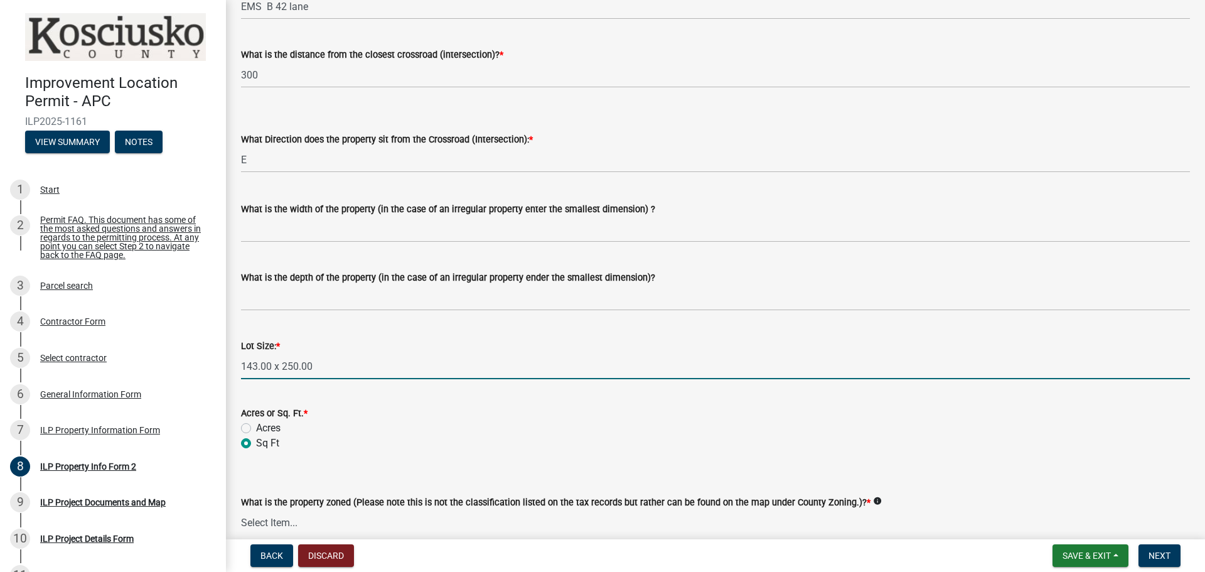
type input "0"
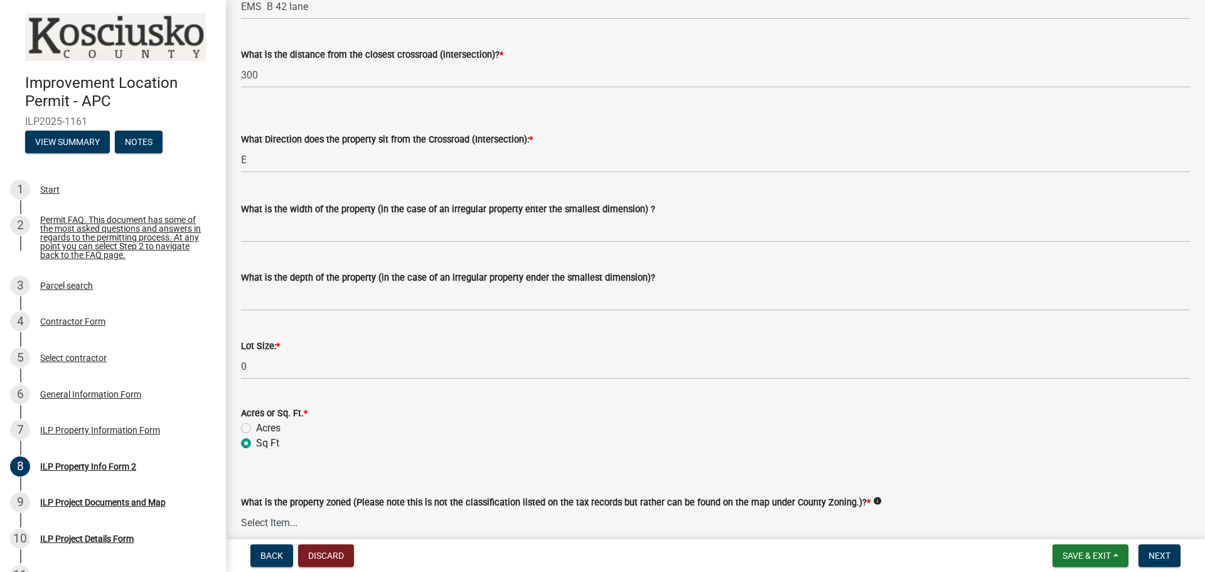
click at [256, 441] on label "Sq Ft" at bounding box center [267, 442] width 23 height 15
click at [256, 441] on input "Sq Ft" at bounding box center [260, 439] width 8 height 8
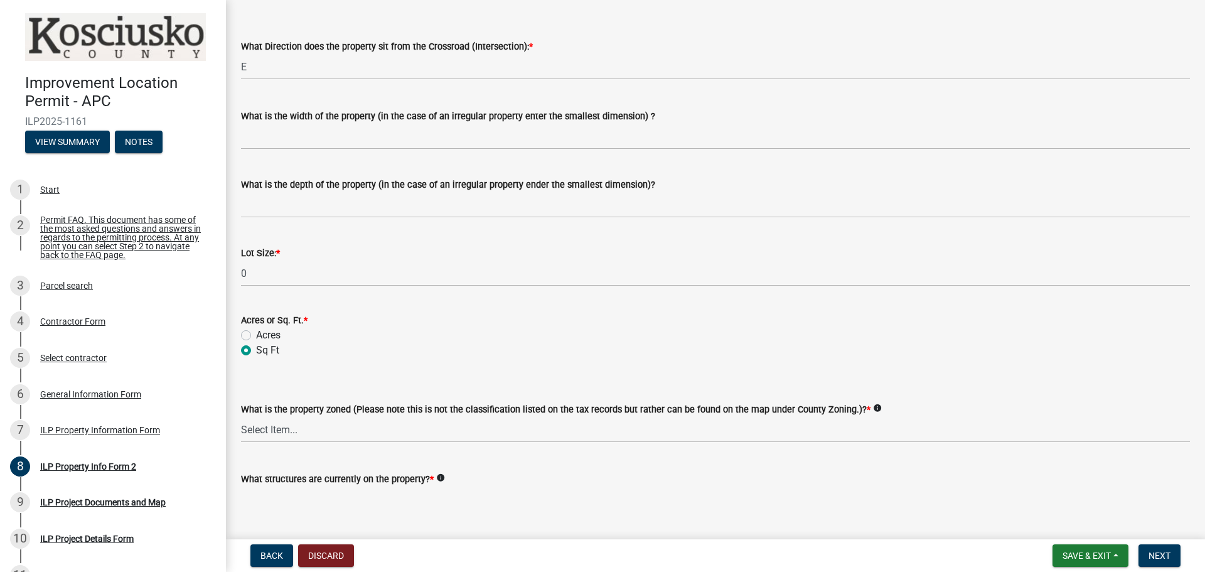
scroll to position [439, 0]
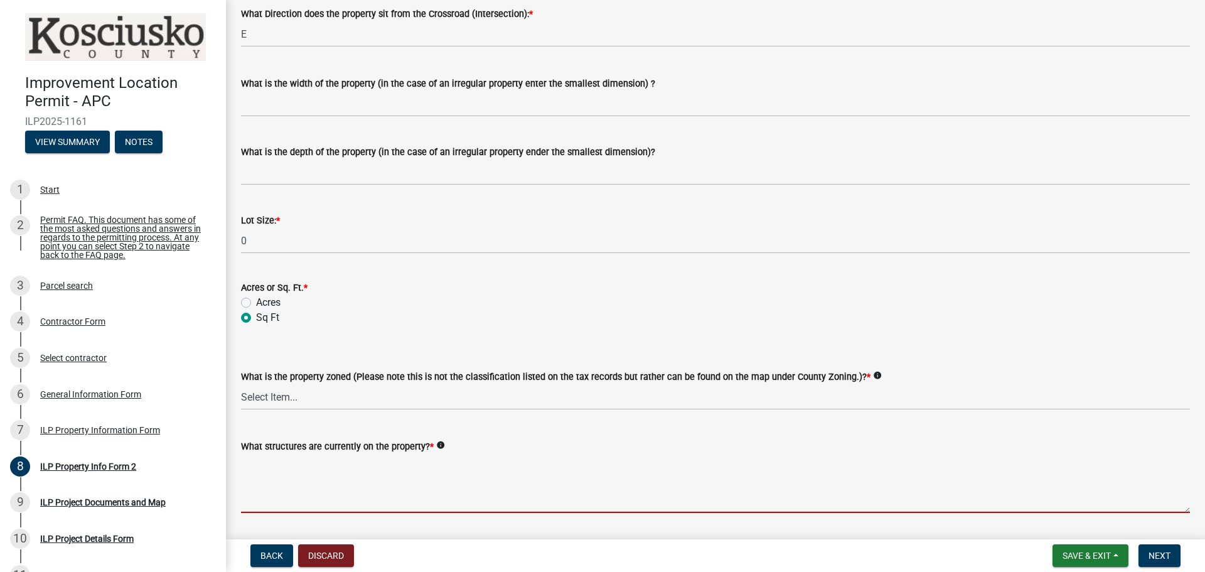
click at [329, 496] on textarea "What structures are currently on the property? *" at bounding box center [715, 483] width 949 height 59
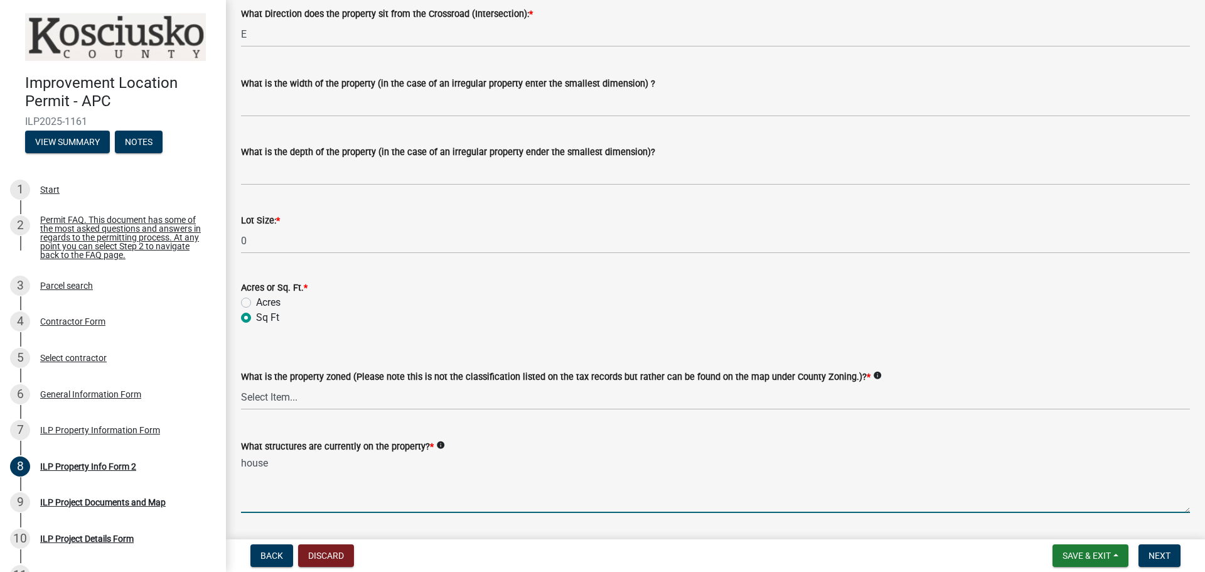
type textarea "house"
click at [317, 402] on select "Select Item... Agricultural Agricultural 2 Commercial Environmental Industrial …" at bounding box center [715, 397] width 949 height 26
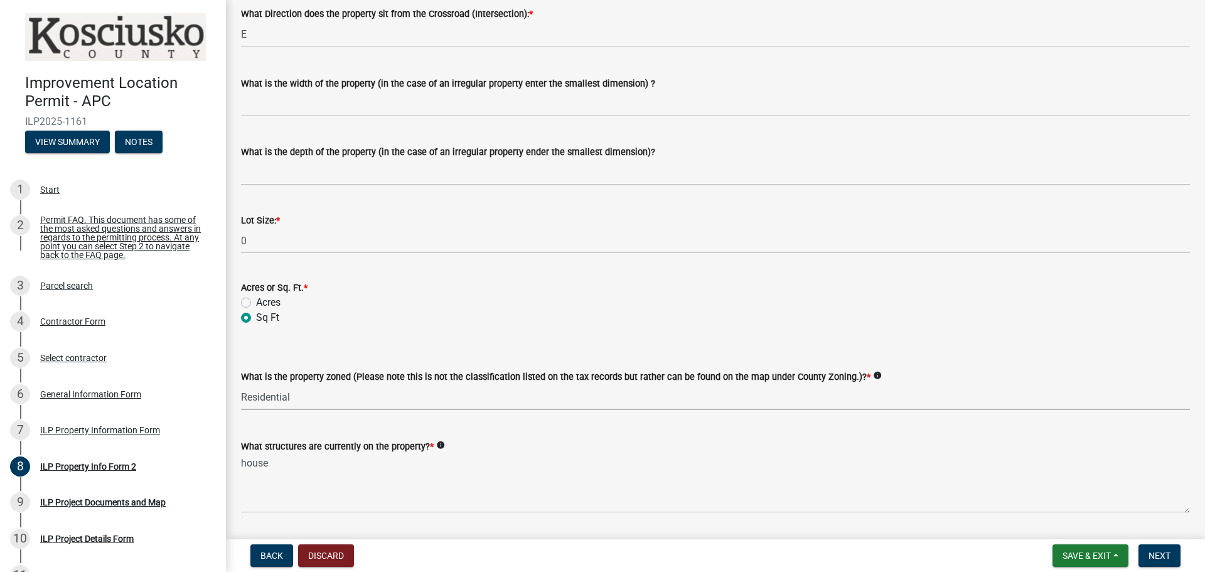
click at [241, 384] on select "Select Item... Agricultural Agricultural 2 Commercial Environmental Industrial …" at bounding box center [715, 397] width 949 height 26
select select "1146270b-2111-4e23-bf7f-74ce85cf7041"
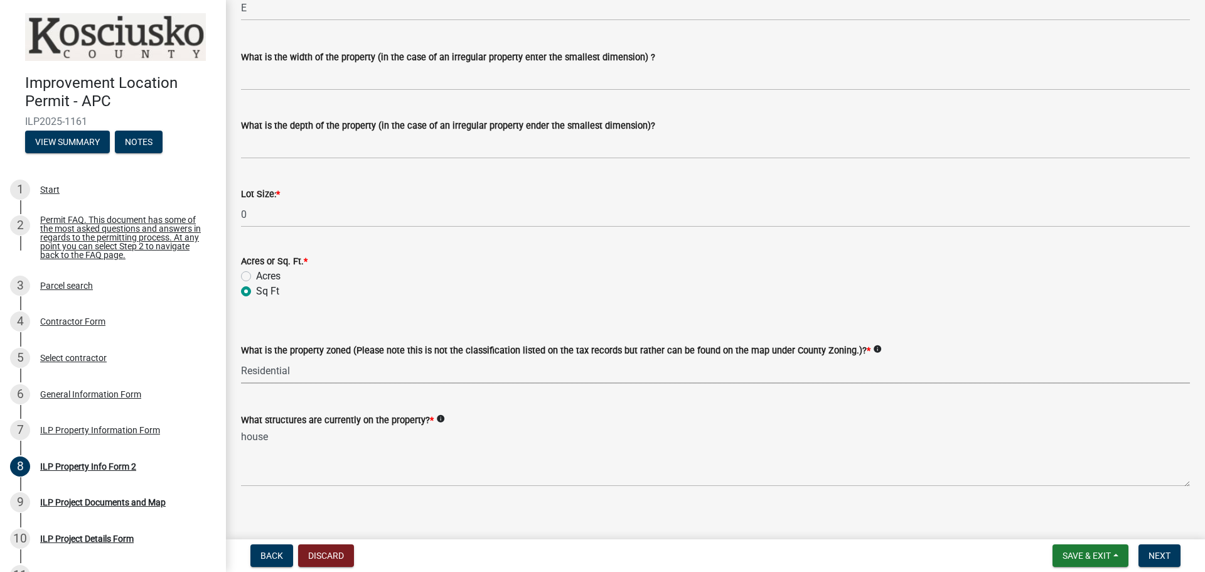
scroll to position [477, 0]
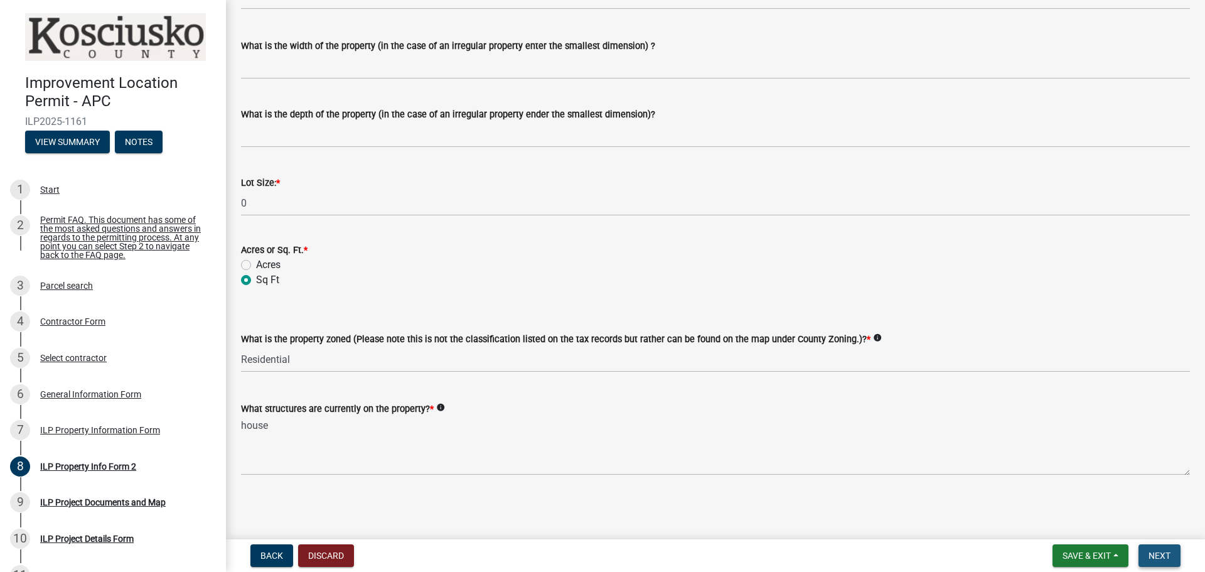
click at [1164, 546] on button "Next" at bounding box center [1159, 555] width 42 height 23
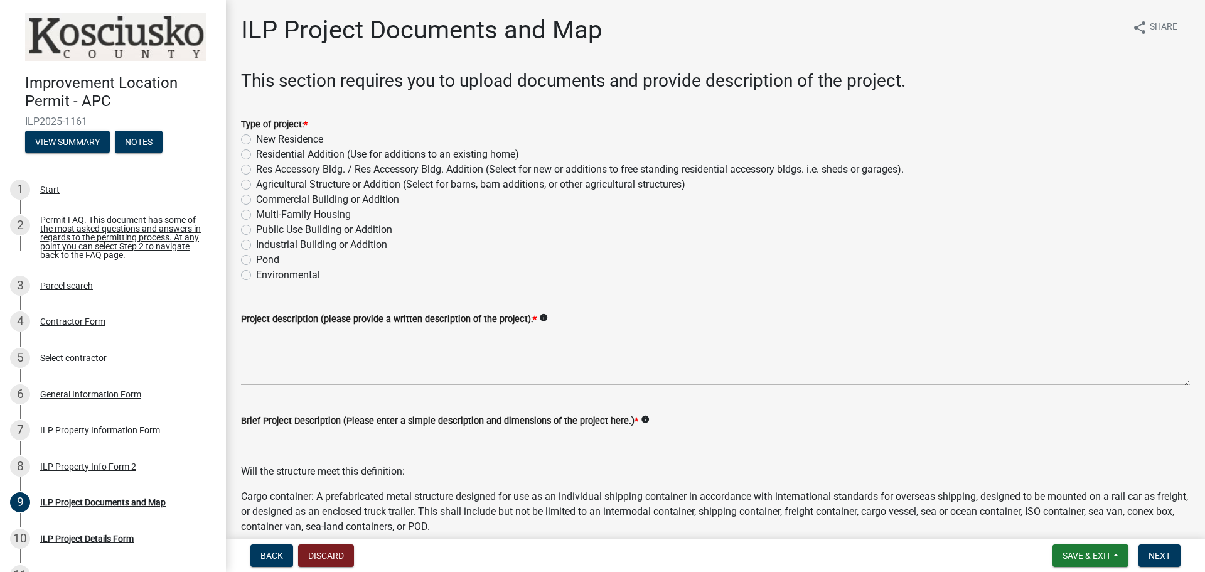
click at [256, 168] on label "Res Accessory Bldg. / Res Accessory Bldg. Addition (Select for new or additions…" at bounding box center [579, 169] width 647 height 15
click at [256, 168] on input "Res Accessory Bldg. / Res Accessory Bldg. Addition (Select for new or additions…" at bounding box center [260, 166] width 8 height 8
radio input "true"
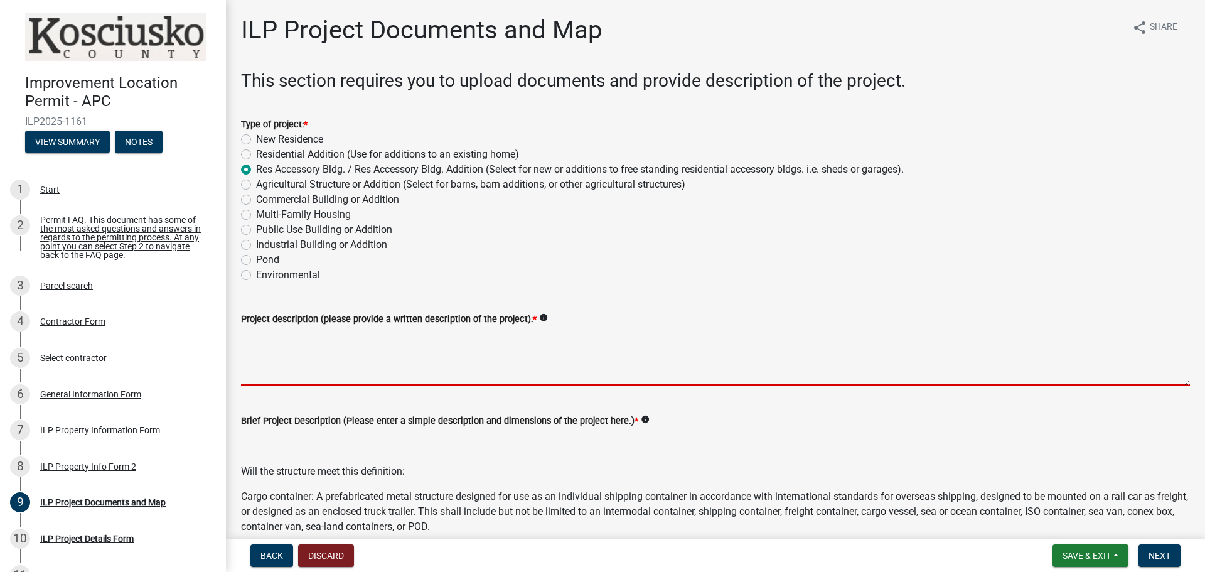
click at [339, 378] on textarea "Project description (please provide a written description of the project): *" at bounding box center [715, 355] width 949 height 59
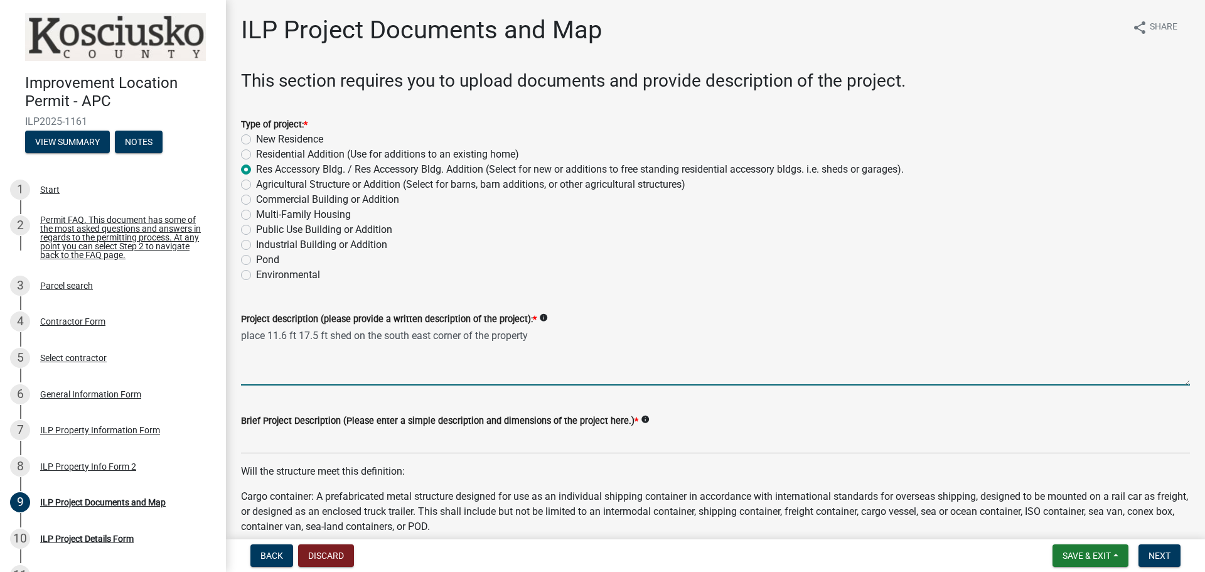
type textarea "place 11.6 ft 17.5 ft shed on the south east corner of the property"
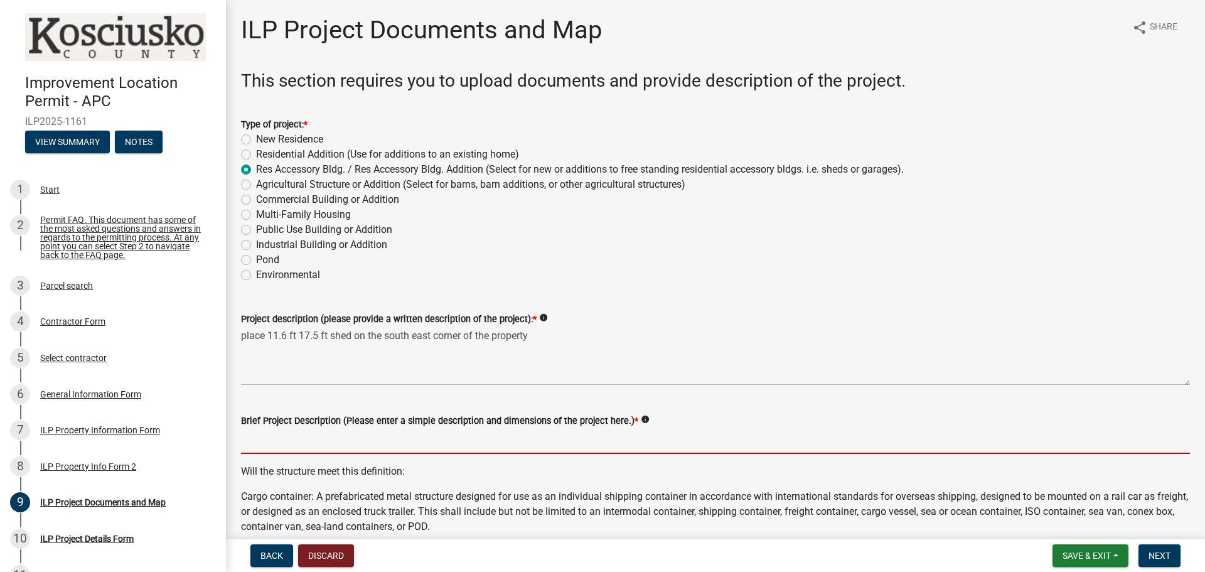
click at [379, 444] on input "Brief Project Description (Please enter a simple description and dimensions of …" at bounding box center [715, 441] width 949 height 26
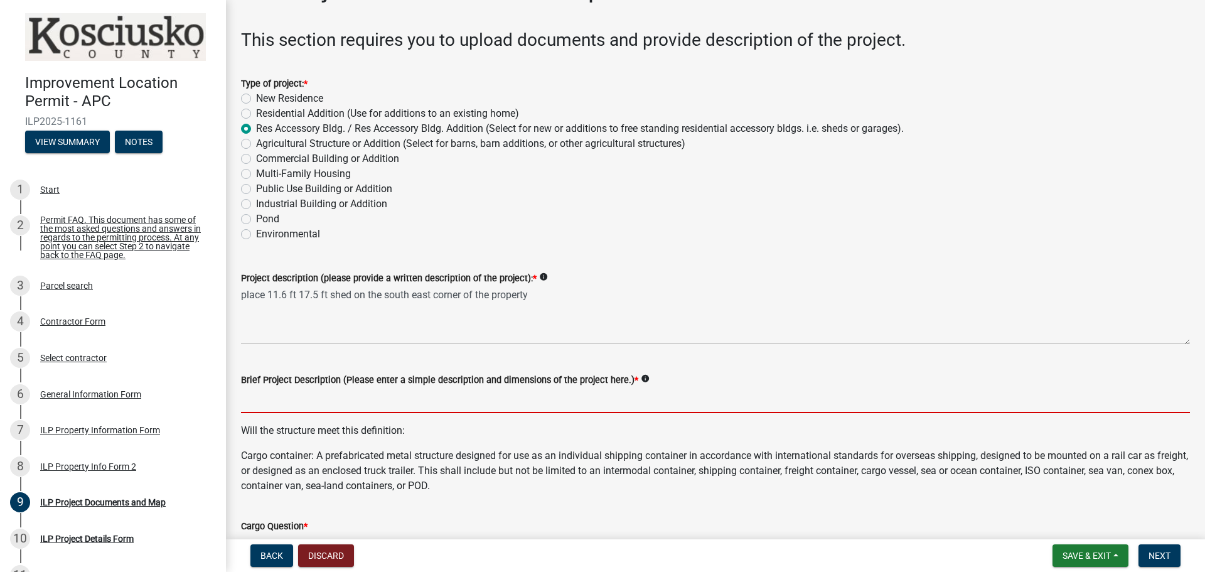
scroll to position [63, 0]
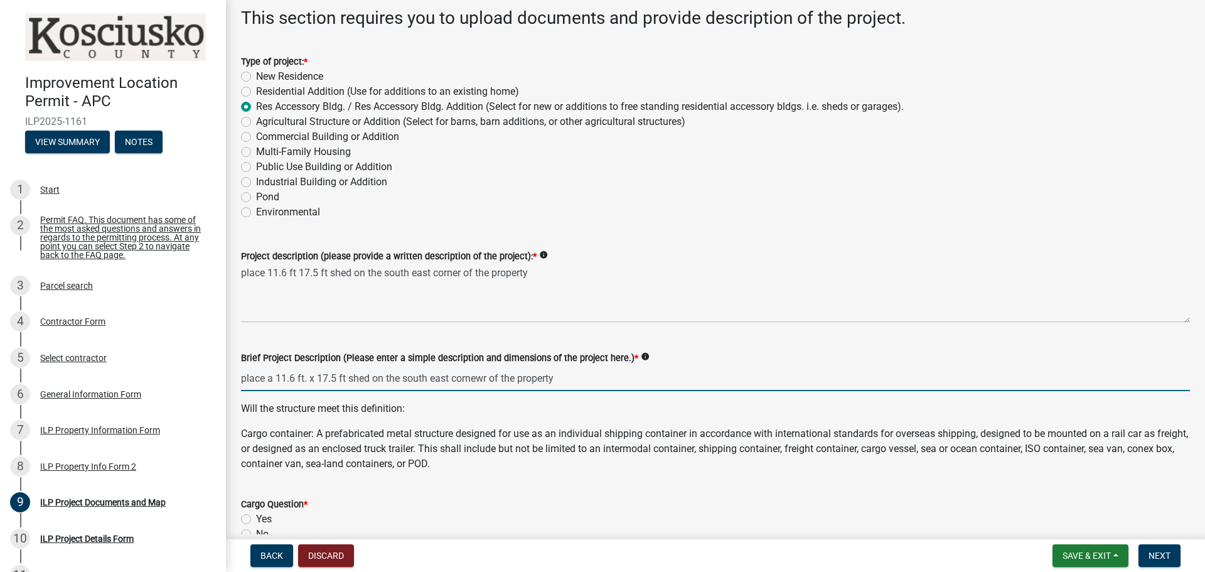
click at [478, 378] on input "place a 11.6 ft. x 17.5 ft shed on the south east cornewr of the property" at bounding box center [715, 378] width 949 height 26
click at [483, 380] on input "place a 11.6 ft. x 17.5 ft shed on the south east cornewr of the property" at bounding box center [715, 378] width 949 height 26
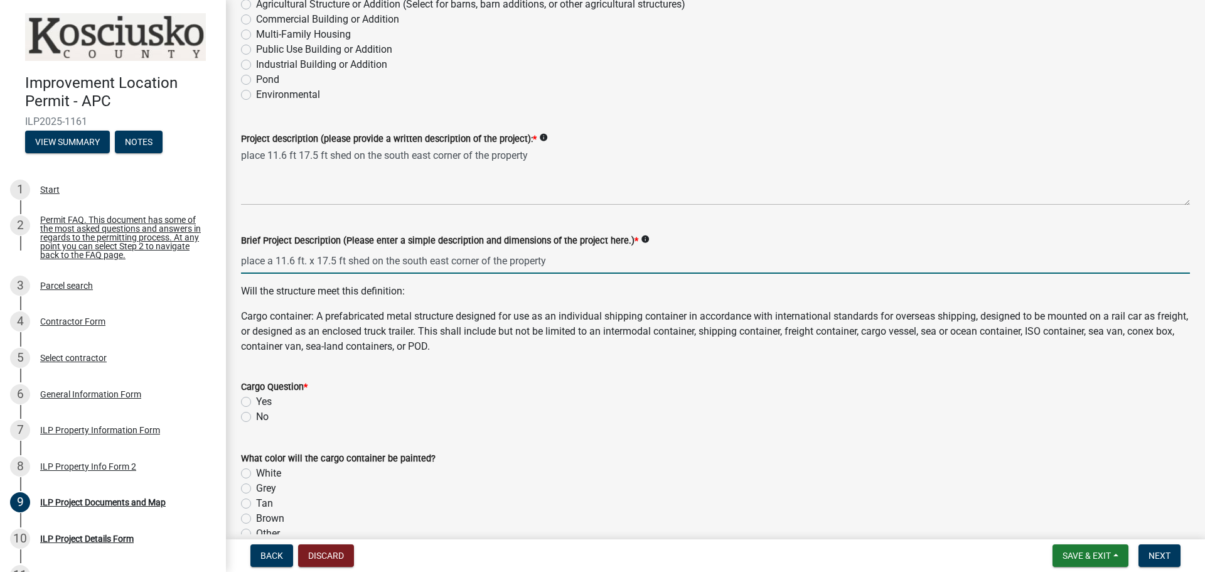
scroll to position [188, 0]
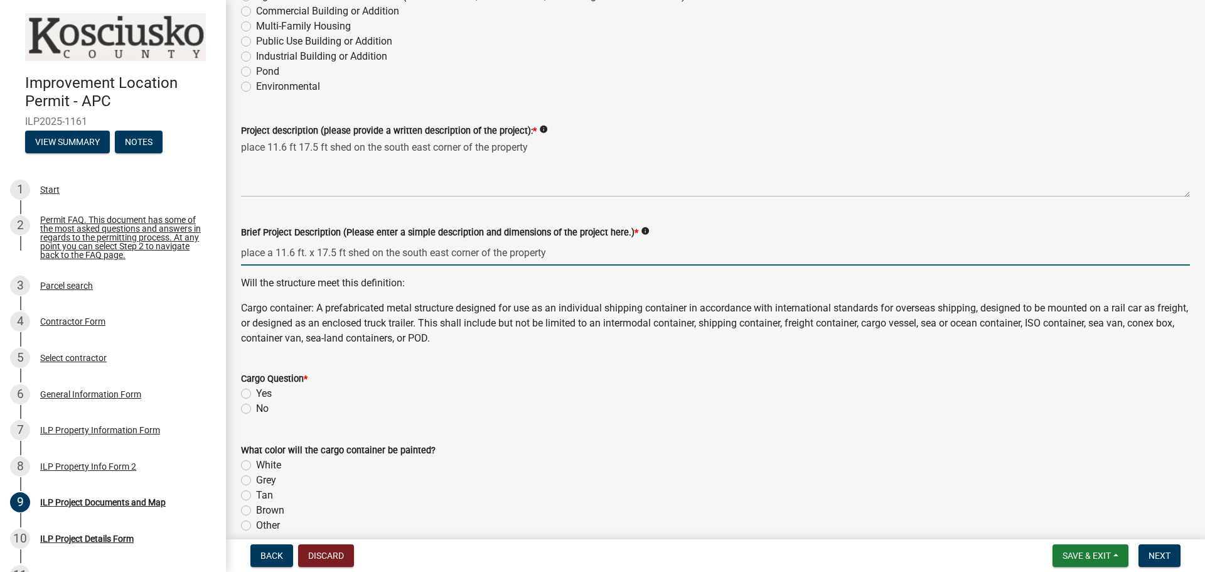
click at [245, 410] on div "Cargo Question * Yes No" at bounding box center [715, 393] width 949 height 45
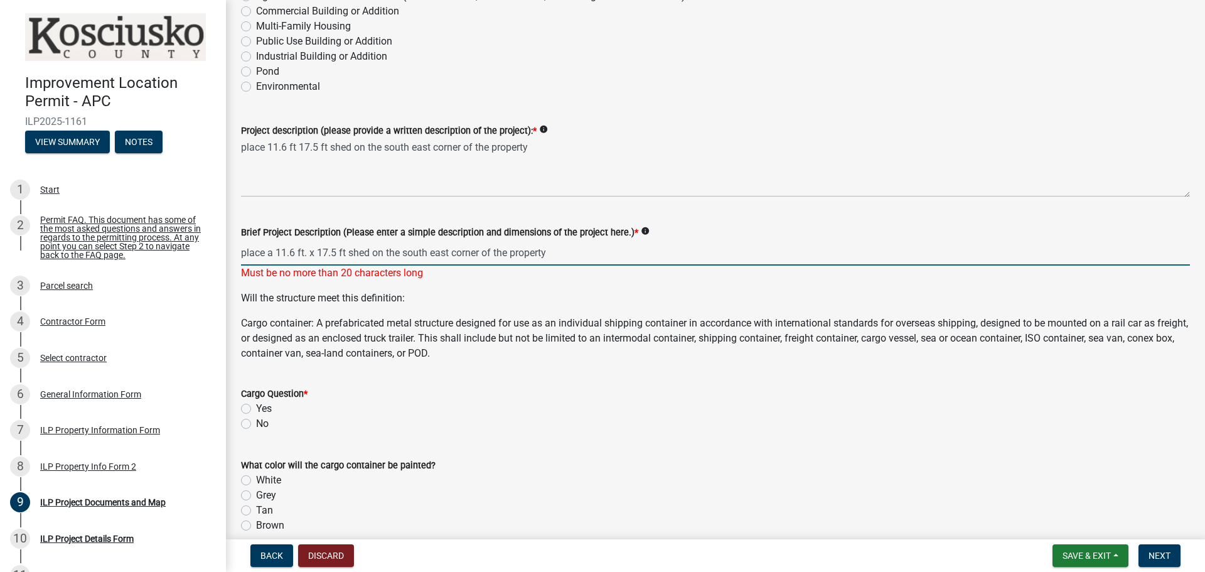
click at [568, 258] on input "place a 11.6 ft. x 17.5 ft shed on the south east corner of the property" at bounding box center [715, 253] width 949 height 26
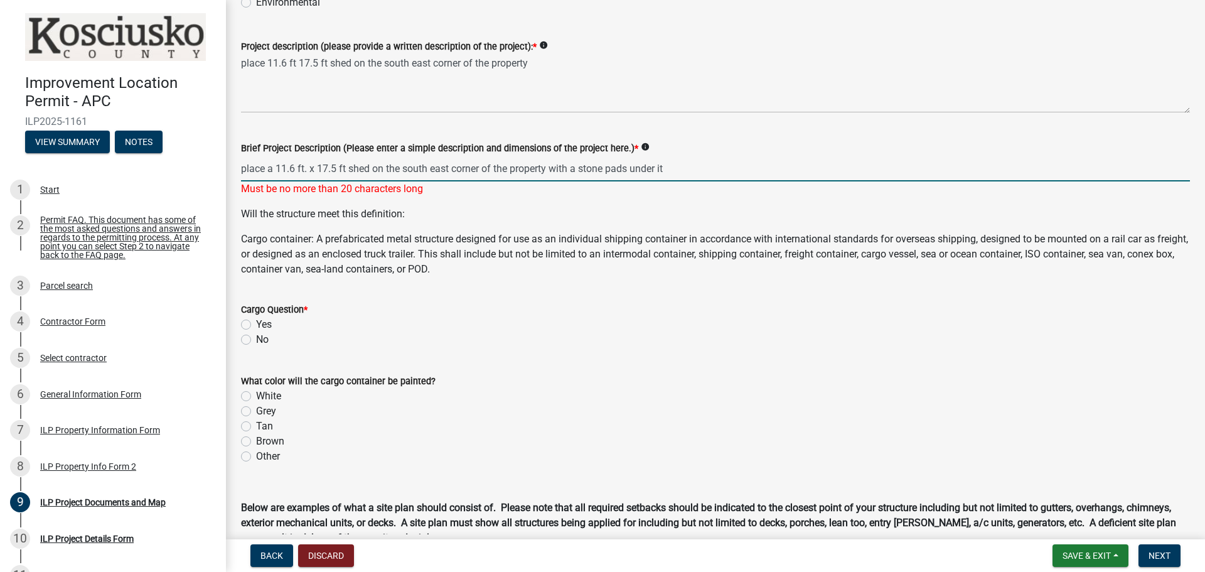
scroll to position [251, 0]
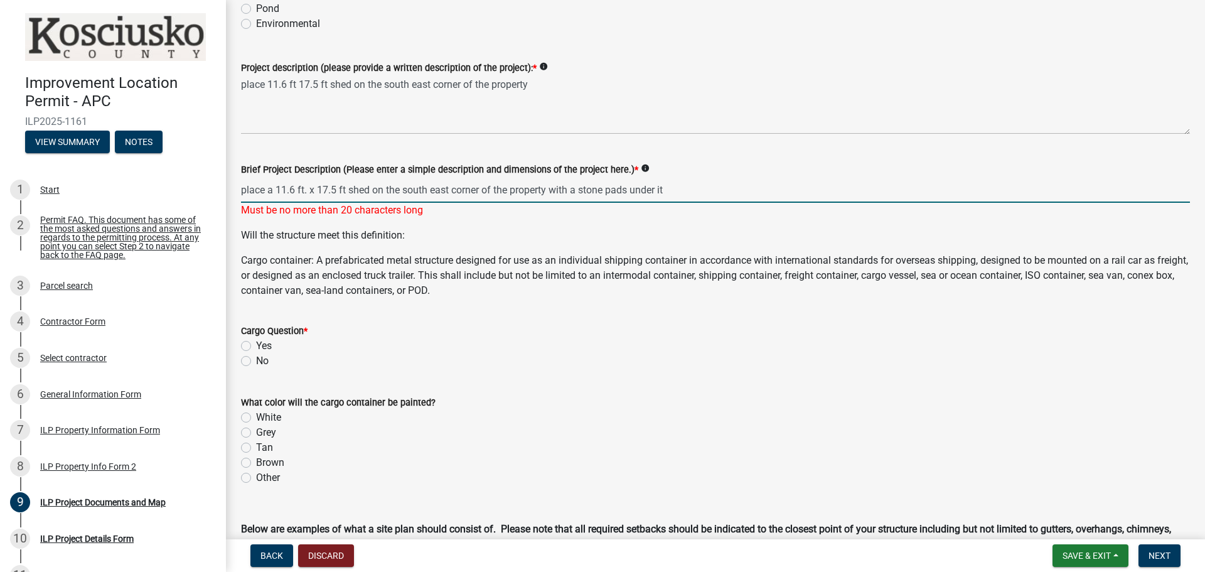
type input "place a 11.6 ft. x 17.5 ft shed on the south east corner of the property with a…"
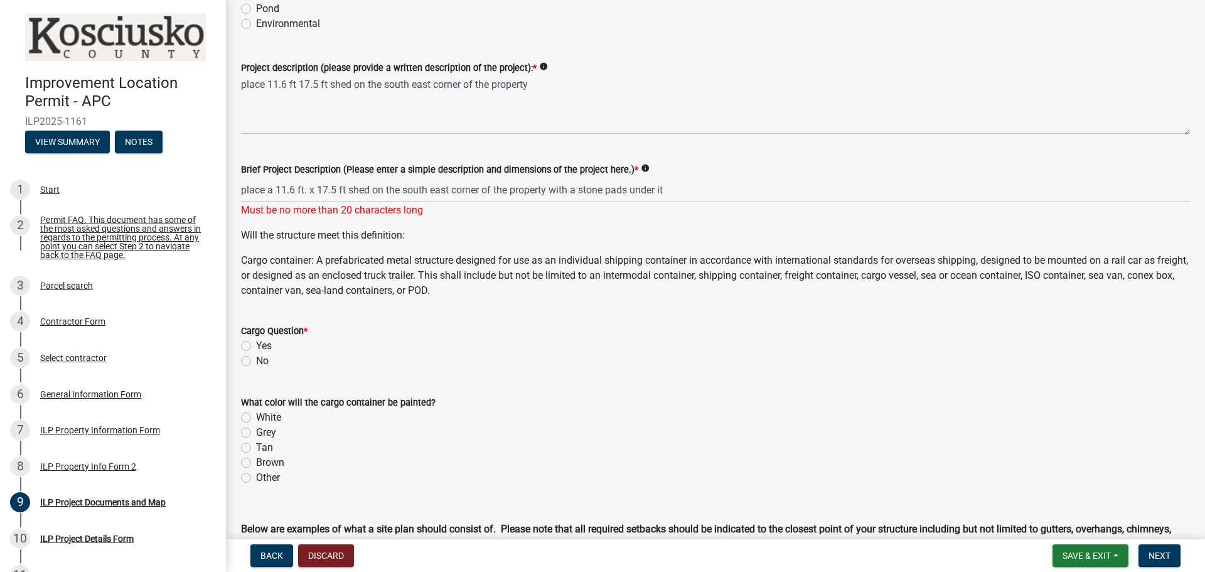
click at [256, 362] on label "No" at bounding box center [262, 360] width 13 height 15
click at [256, 361] on input "No" at bounding box center [260, 357] width 8 height 8
radio input "true"
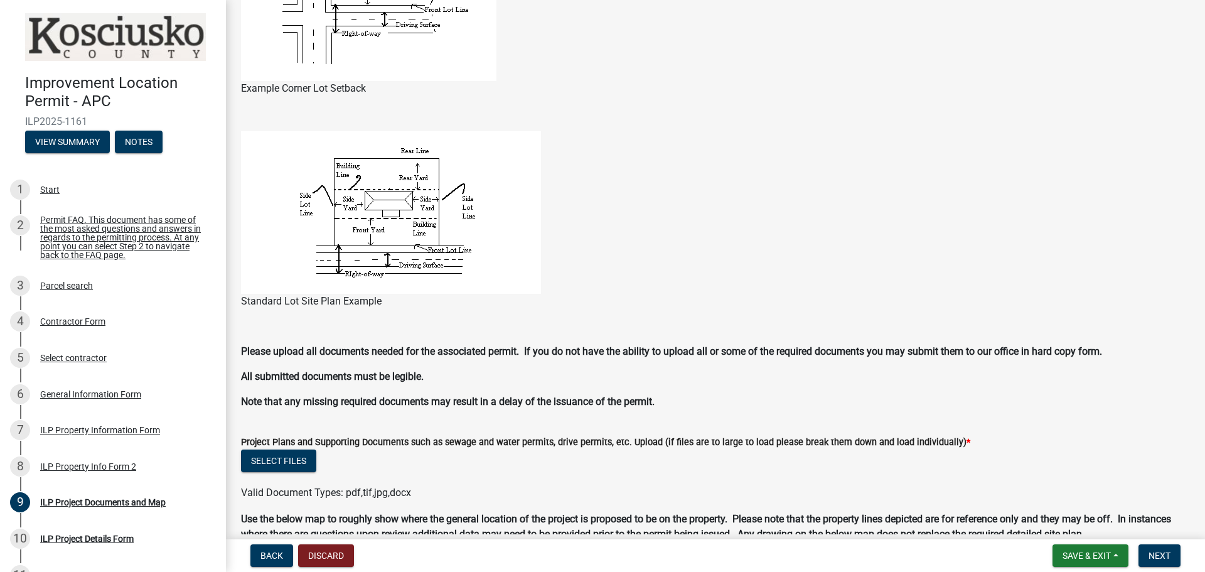
scroll to position [816, 0]
click at [1156, 550] on span "Next" at bounding box center [1159, 555] width 22 height 10
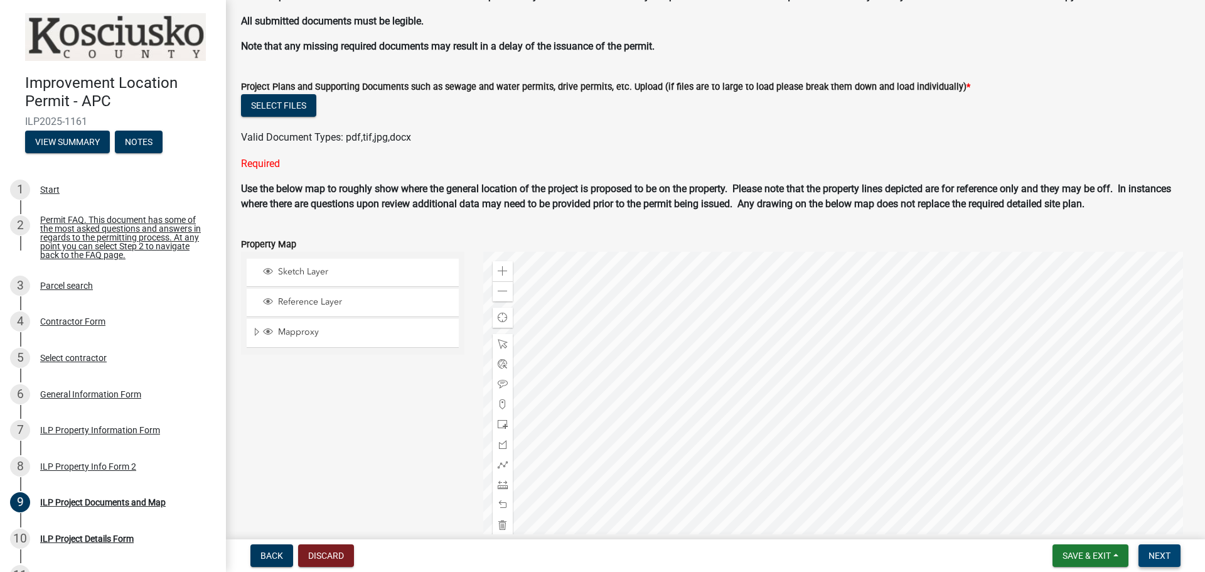
scroll to position [1192, 0]
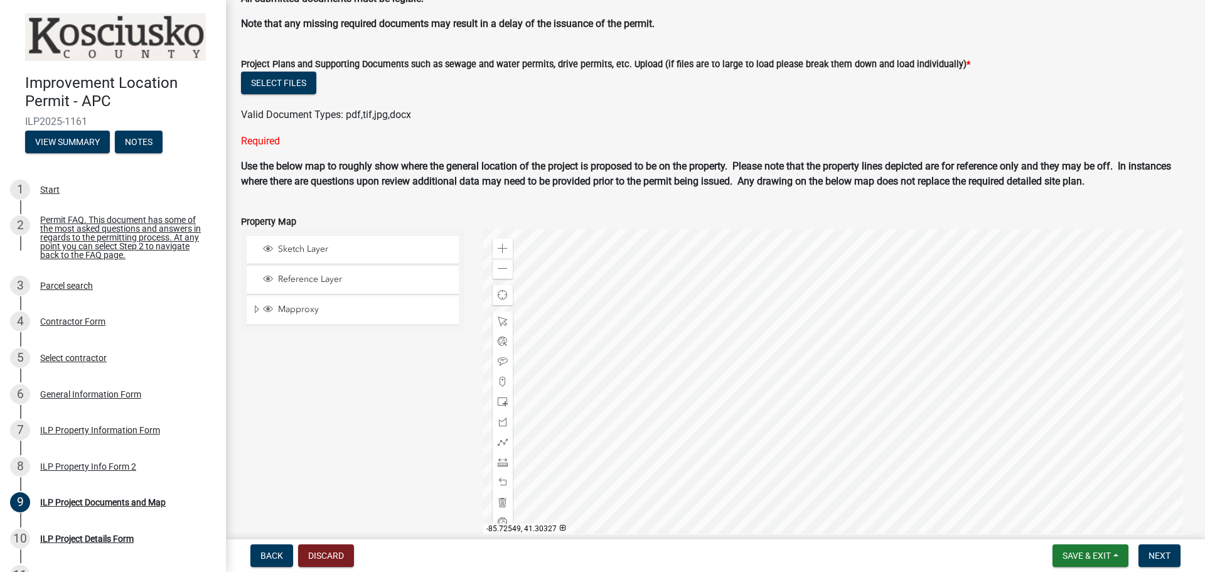
click at [853, 429] on div at bounding box center [836, 386] width 707 height 314
click at [290, 248] on span "Sketch Layer" at bounding box center [364, 248] width 179 height 11
click at [854, 426] on div at bounding box center [836, 386] width 707 height 314
click at [828, 410] on div at bounding box center [836, 386] width 707 height 314
click at [283, 309] on span "Mapproxy" at bounding box center [364, 309] width 179 height 11
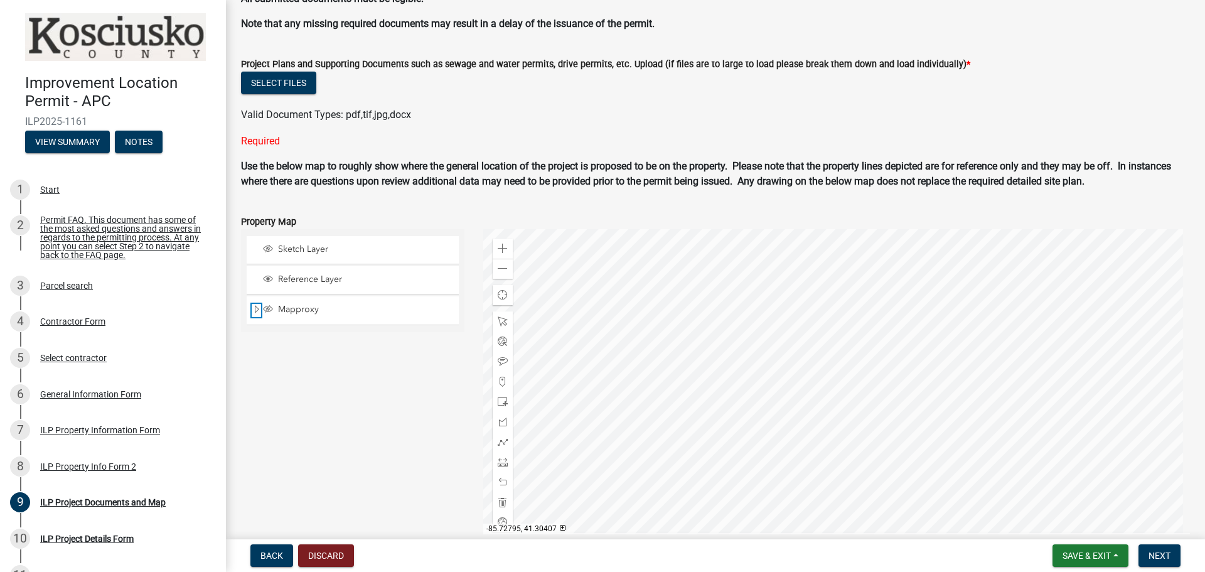
click at [256, 306] on span "Expand" at bounding box center [257, 310] width 10 height 12
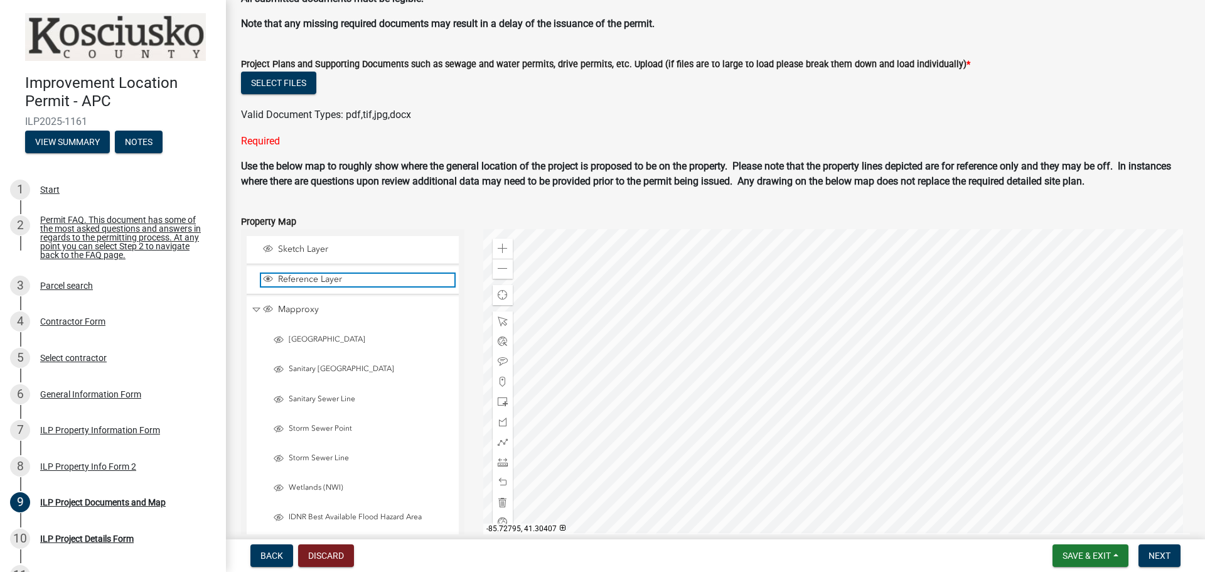
click at [280, 278] on span "Reference Layer" at bounding box center [364, 279] width 179 height 11
click at [282, 248] on span "Sketch Layer" at bounding box center [364, 248] width 179 height 11
click at [343, 252] on span "Sketch Layer" at bounding box center [364, 248] width 179 height 11
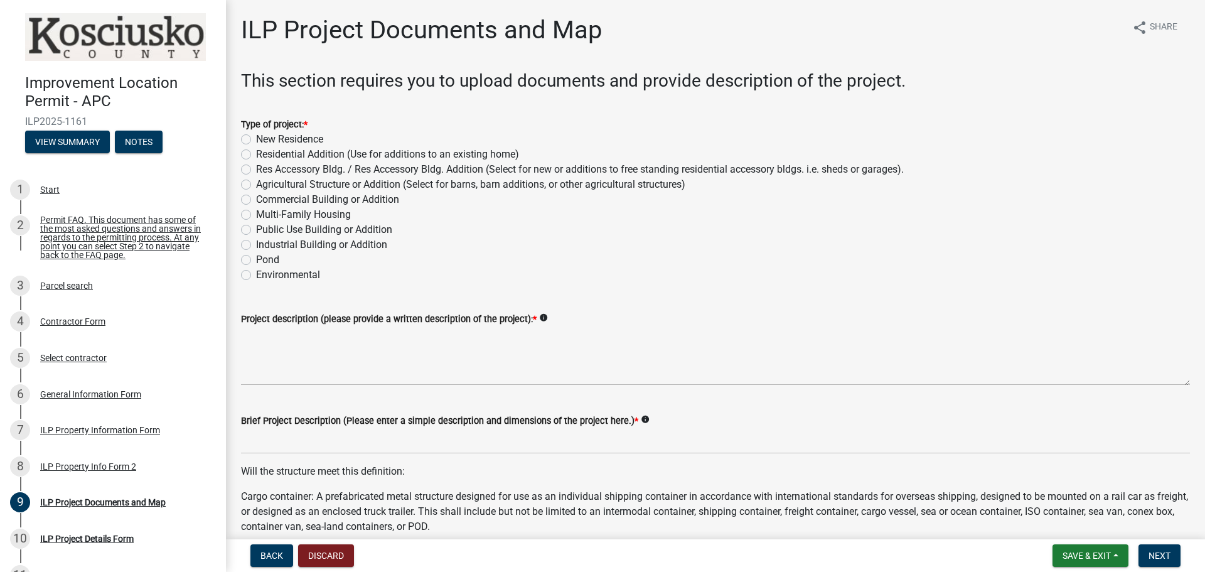
click at [256, 170] on label "Res Accessory Bldg. / Res Accessory Bldg. Addition (Select for new or additions…" at bounding box center [579, 169] width 647 height 15
click at [256, 170] on input "Res Accessory Bldg. / Res Accessory Bldg. Addition (Select for new or additions…" at bounding box center [260, 166] width 8 height 8
radio input "true"
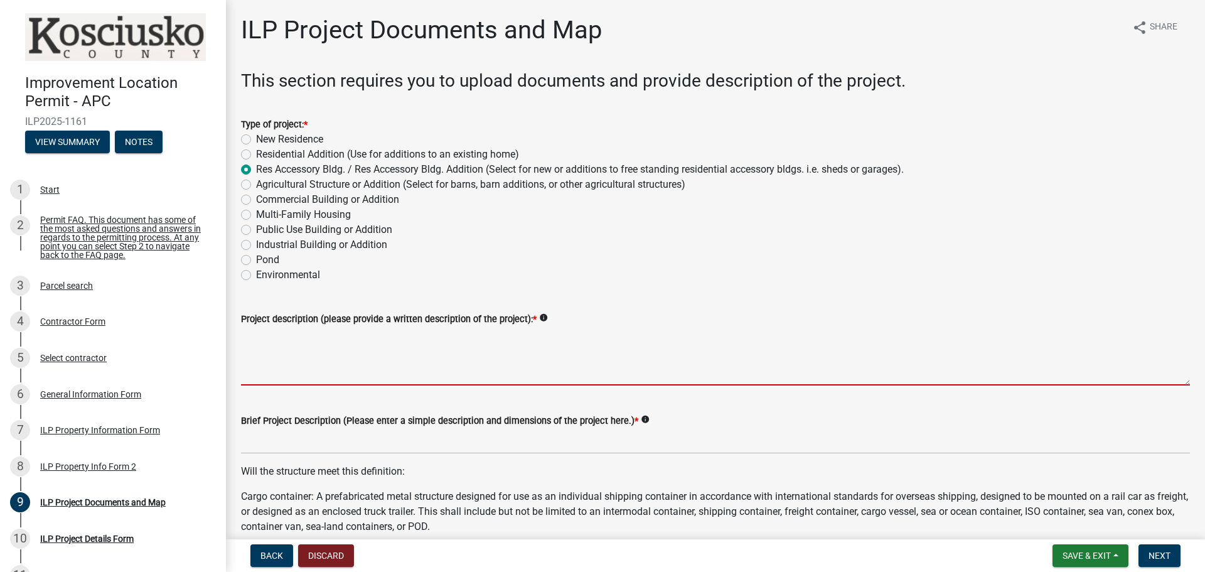
click at [292, 381] on textarea "Project description (please provide a written description of the project): *" at bounding box center [715, 355] width 949 height 59
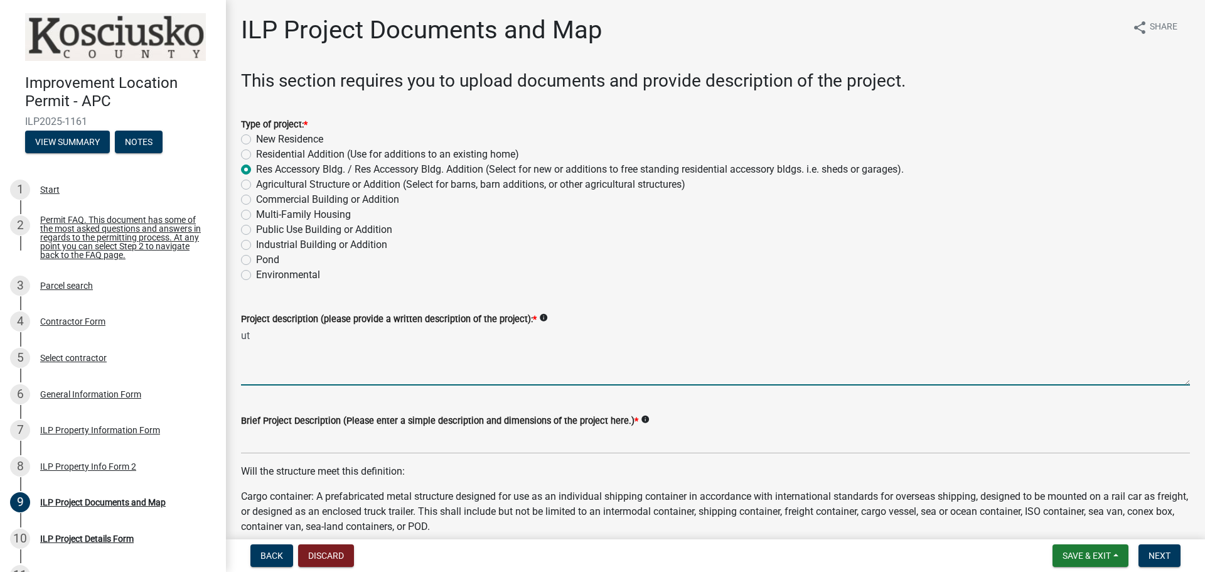
type textarea "u"
type textarea "install a new shed on the south east corner pf the property"
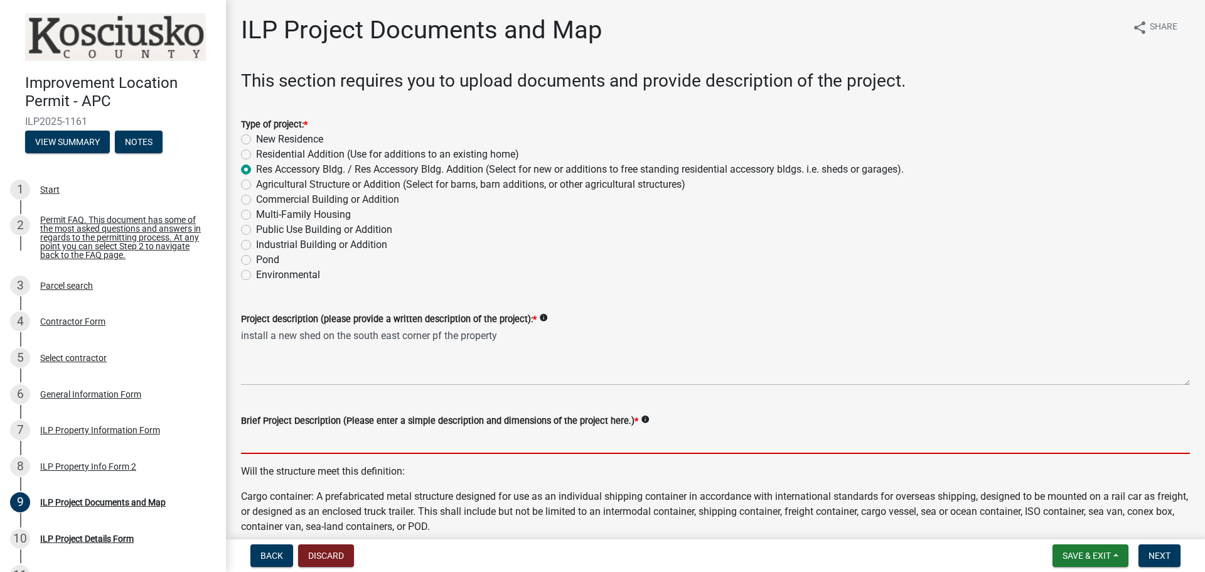
click at [338, 448] on input "Brief Project Description (Please enter a simple description and dimensions of …" at bounding box center [715, 441] width 949 height 26
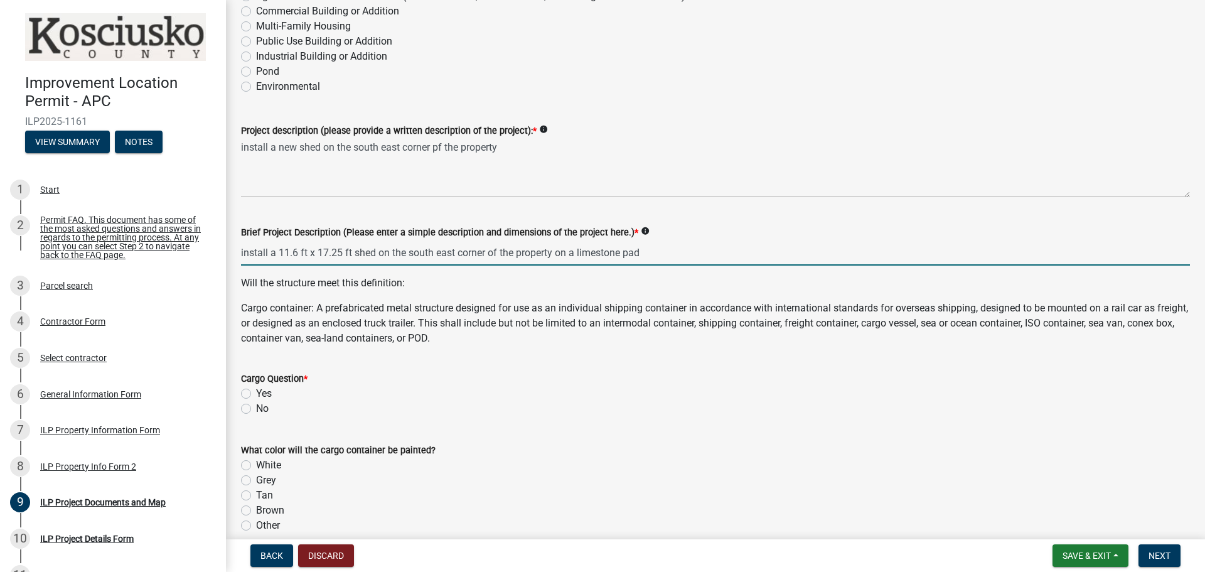
scroll to position [251, 0]
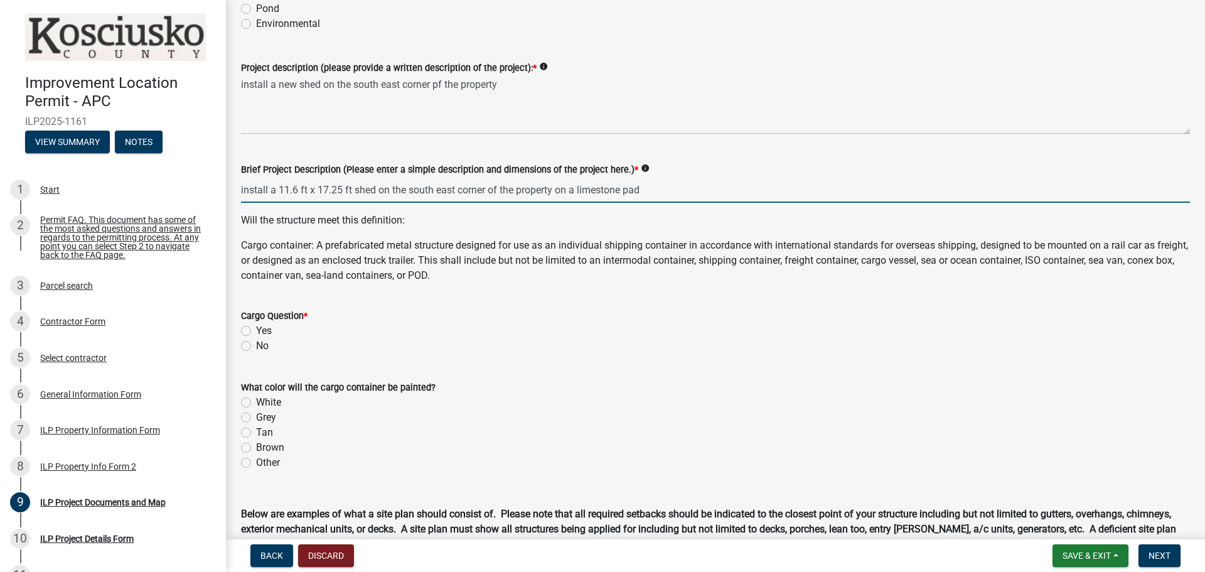
type input "install a 11.6 ft x 17.25 ft shed on the south east corner of the property on a…"
click at [241, 348] on div "Cargo Question * Yes No" at bounding box center [715, 330] width 949 height 45
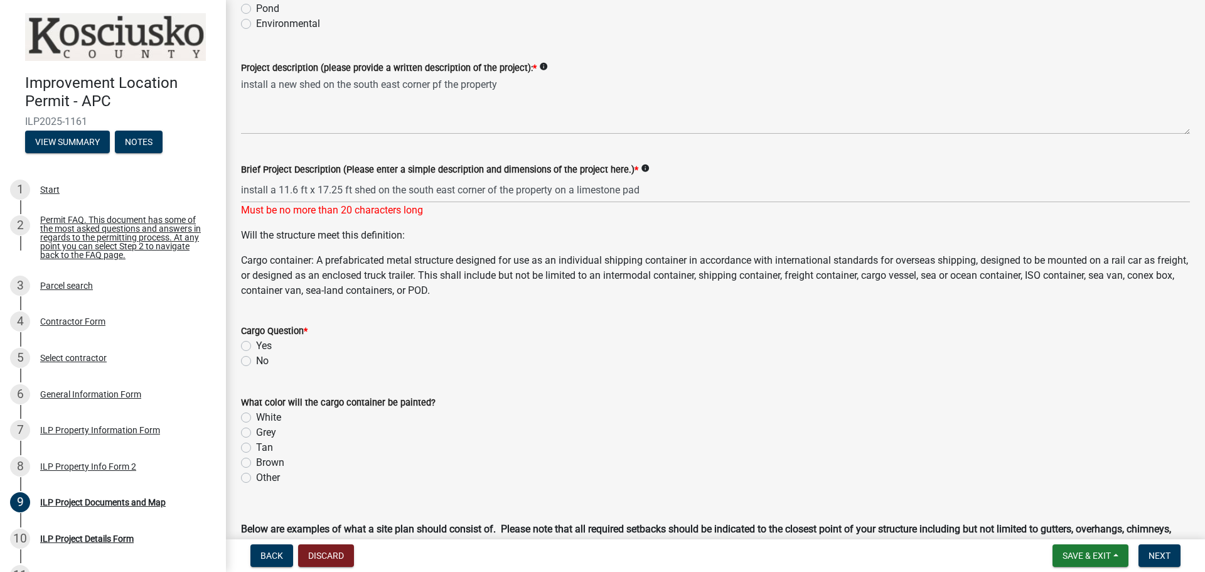
click at [256, 360] on label "No" at bounding box center [262, 360] width 13 height 15
click at [256, 360] on input "No" at bounding box center [260, 357] width 8 height 8
radio input "true"
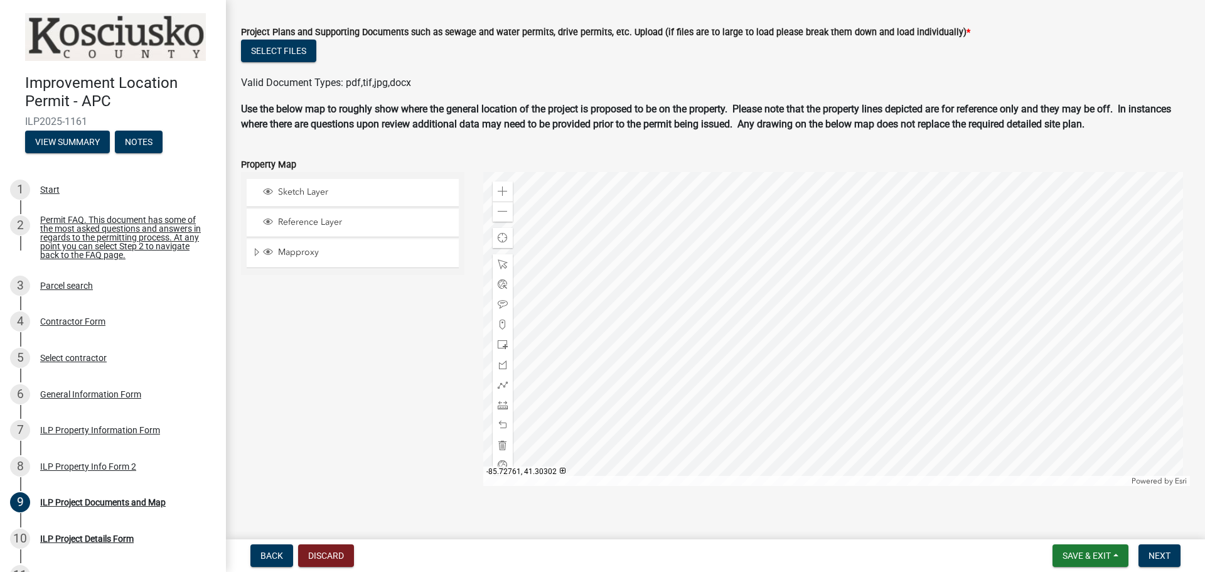
scroll to position [1236, 0]
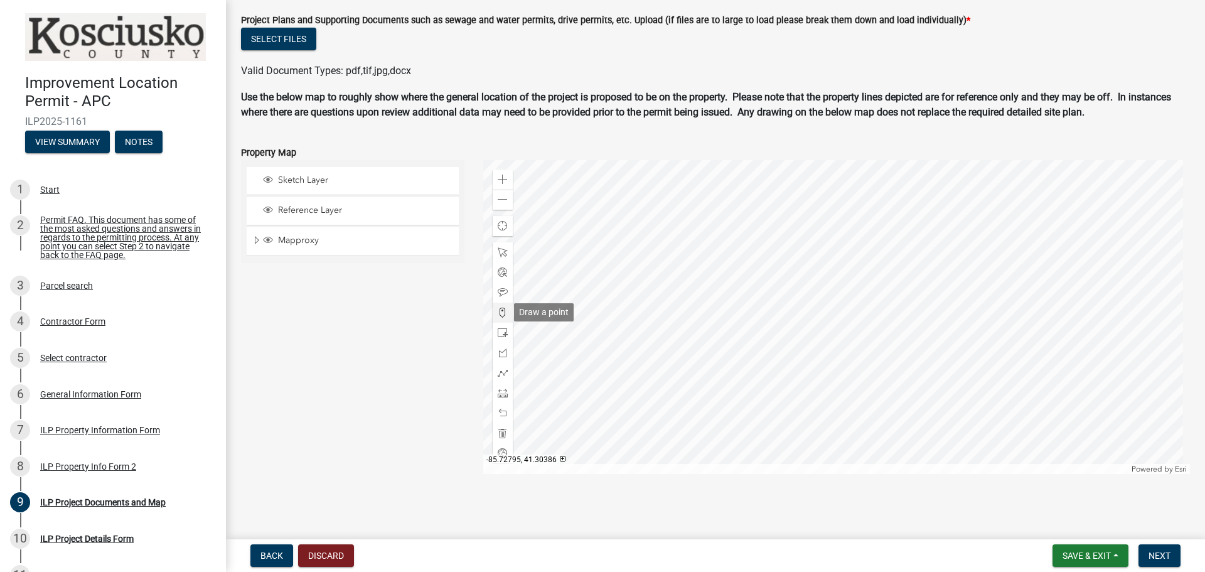
click at [499, 314] on span at bounding box center [503, 312] width 10 height 10
click at [845, 343] on div at bounding box center [836, 317] width 707 height 314
click at [844, 342] on div at bounding box center [836, 317] width 707 height 314
click at [1155, 559] on span "Next" at bounding box center [1159, 555] width 22 height 10
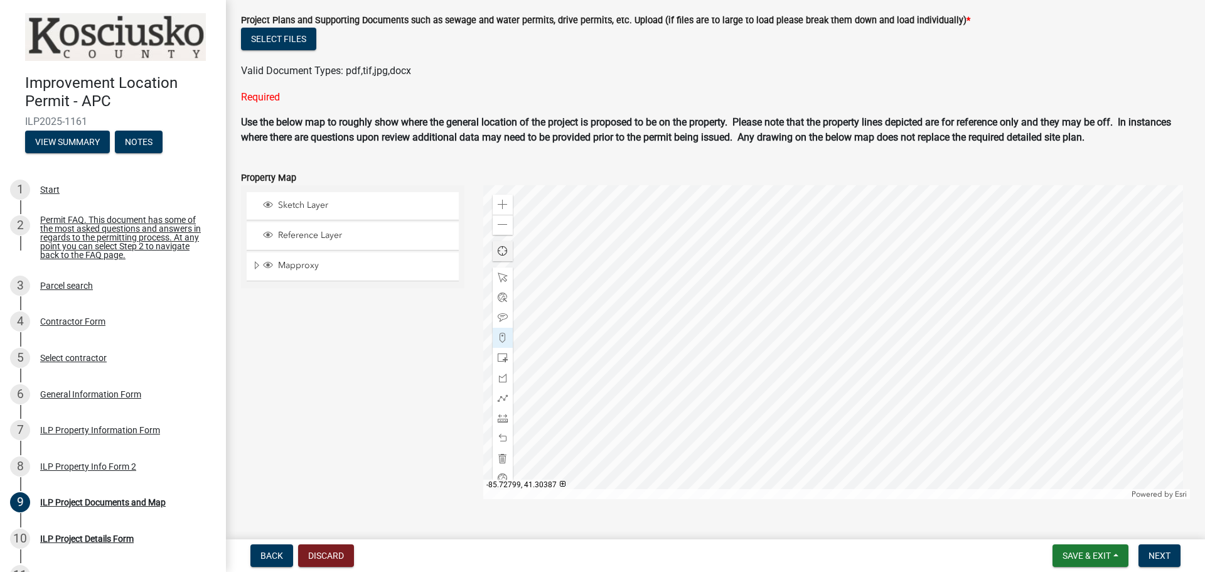
click at [504, 253] on span "Find my location" at bounding box center [503, 251] width 10 height 10
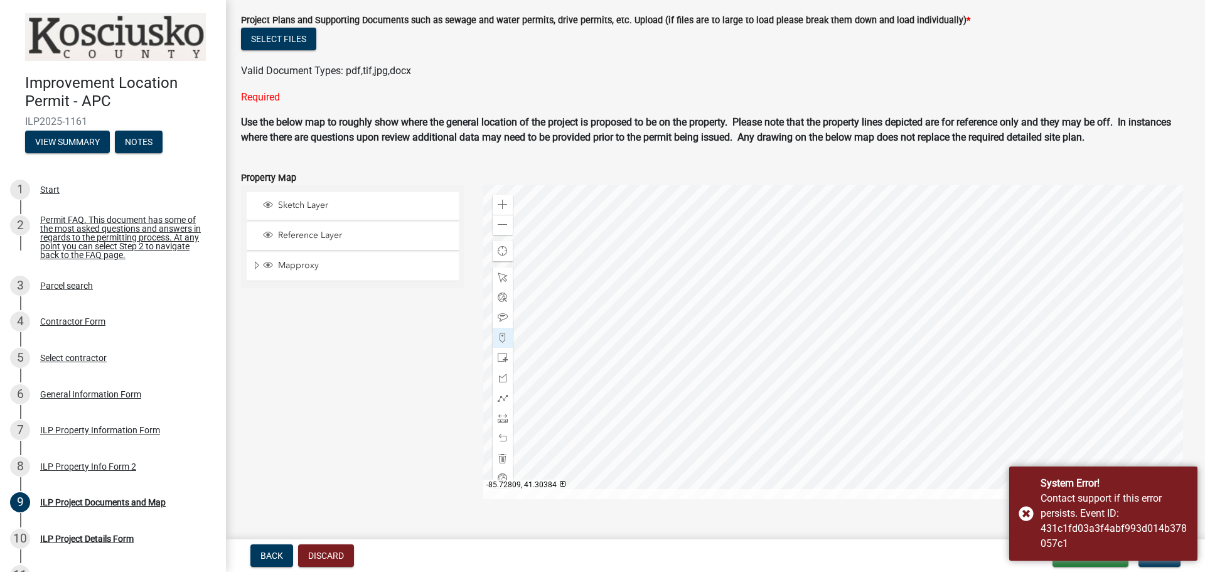
click at [380, 315] on div "Sketch Layer Reference Layer Mapproxy Cemetery Lanes Sanitary Sewer Point Sanit…" at bounding box center [353, 342] width 242 height 314
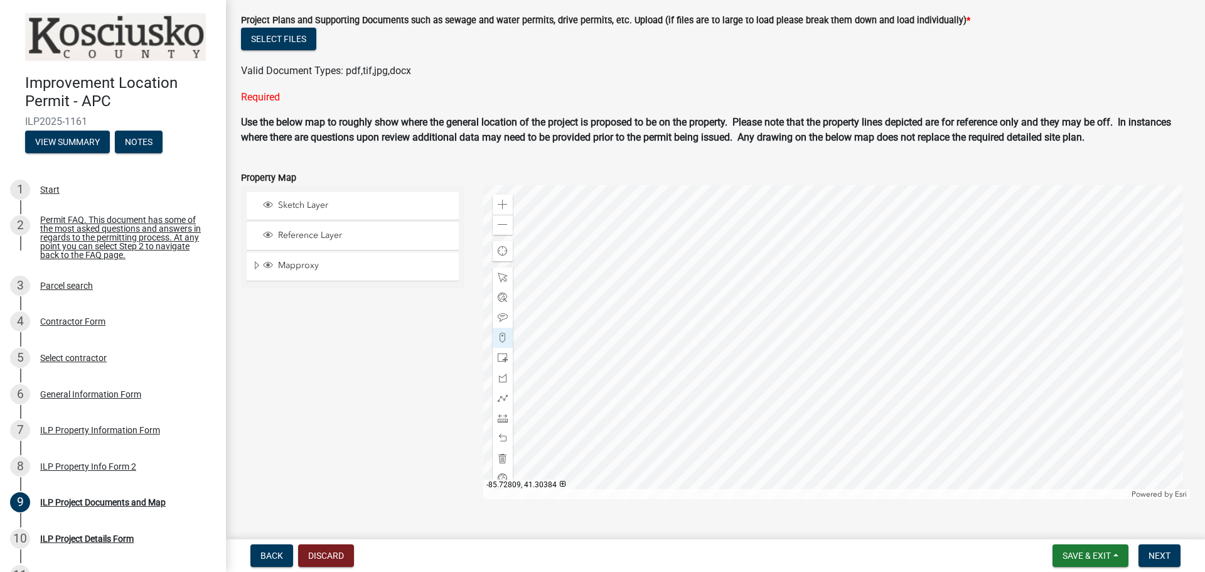
scroll to position [1261, 0]
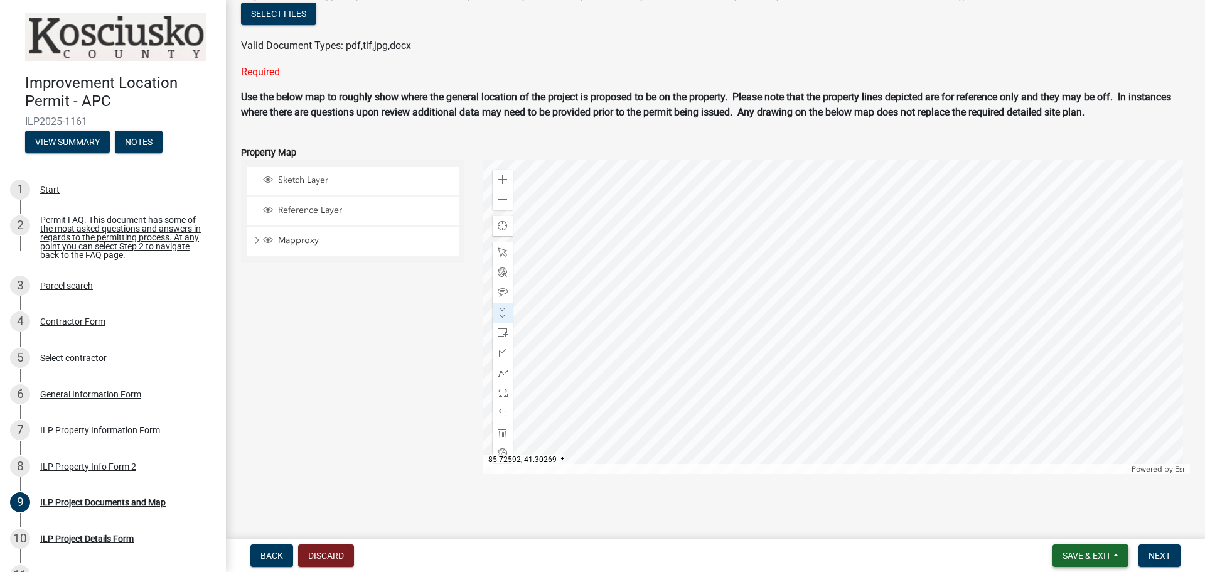
click at [1090, 551] on span "Save & Exit" at bounding box center [1086, 555] width 48 height 10
click at [1072, 489] on button "Save" at bounding box center [1078, 492] width 100 height 30
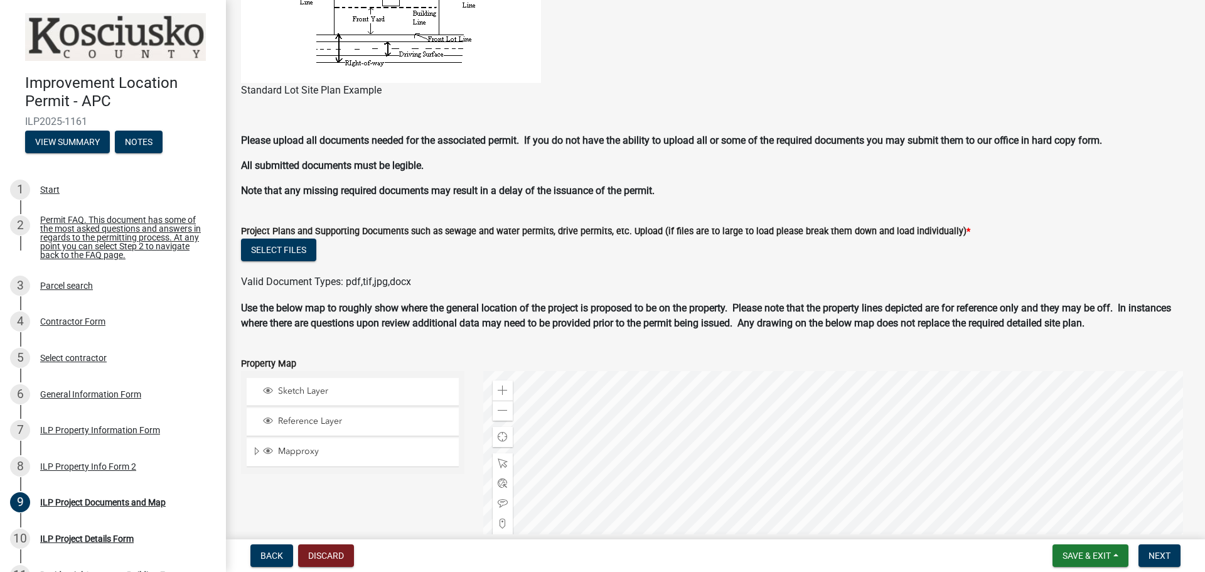
scroll to position [1024, 0]
